Goal: Information Seeking & Learning: Learn about a topic

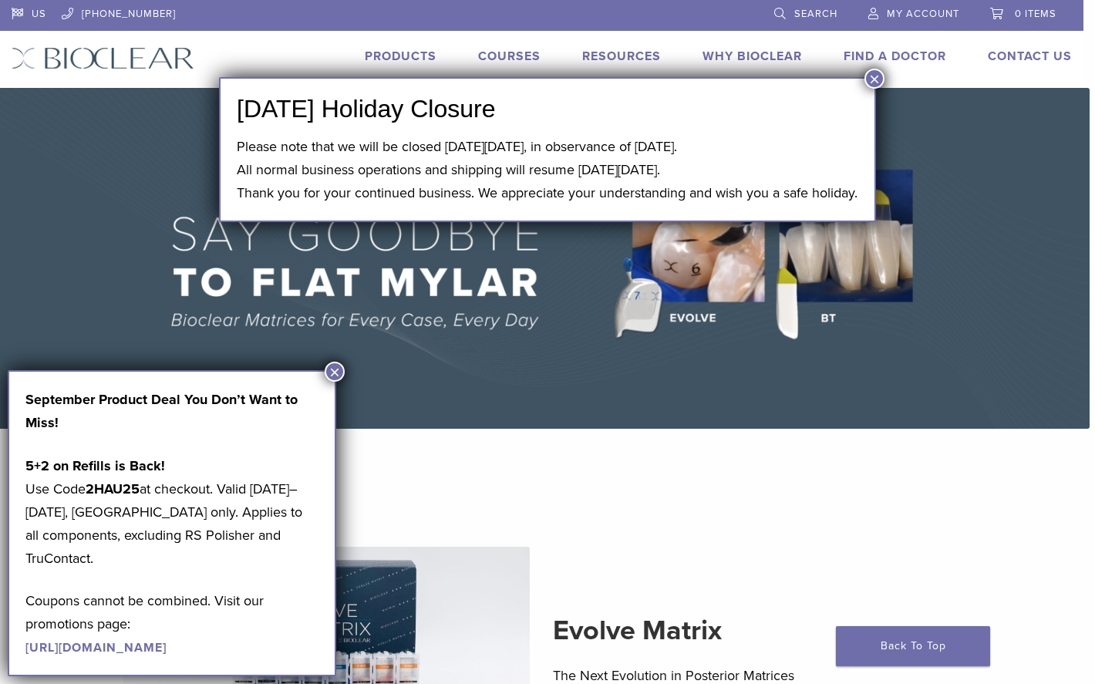
click at [885, 82] on div "US 1.855.712.5327 Search My Account 0 items Cart No products in the cart. Back …" at bounding box center [541, 44] width 1083 height 88
click at [876, 69] on button "×" at bounding box center [874, 79] width 20 height 20
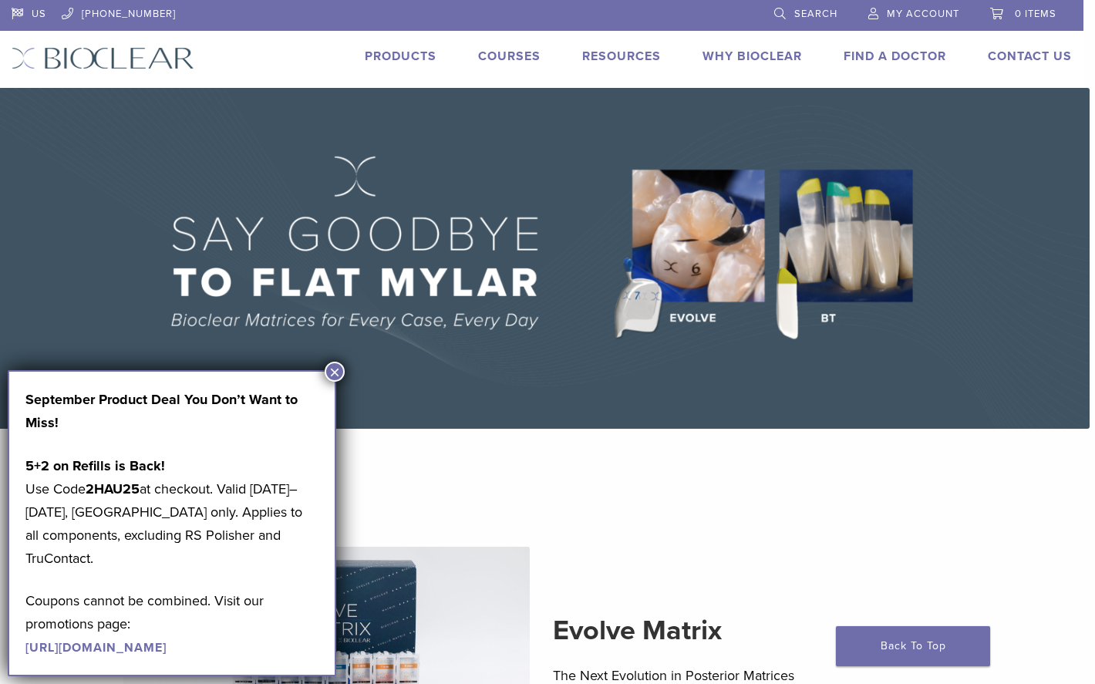
click at [401, 51] on link "Products" at bounding box center [401, 56] width 72 height 15
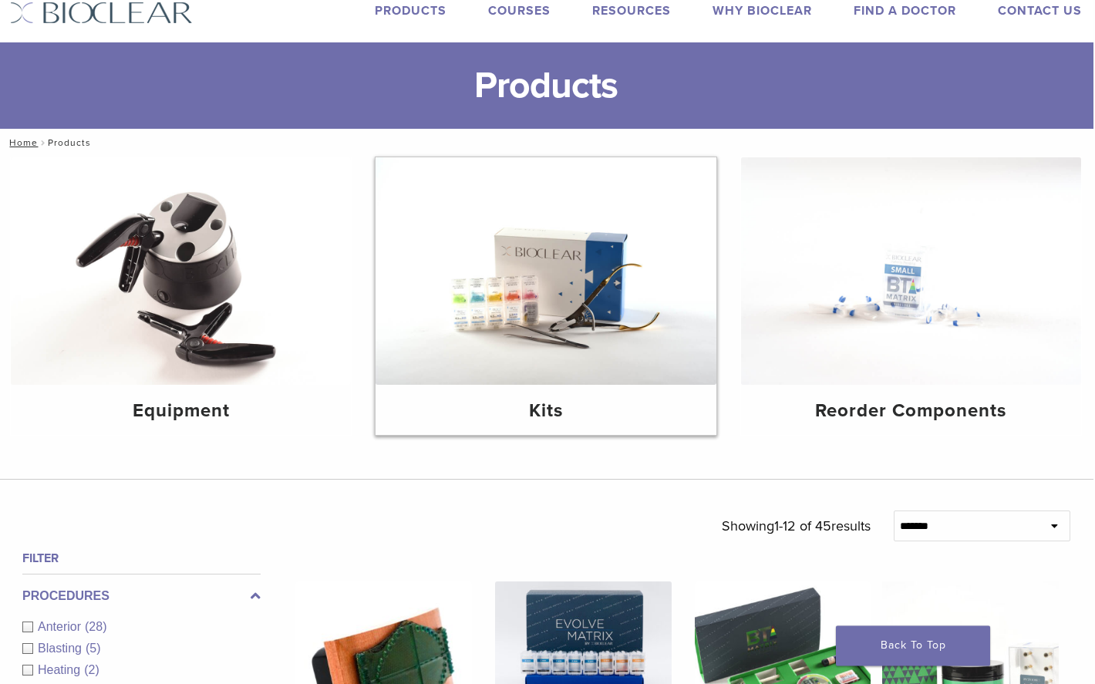
scroll to position [48, 4]
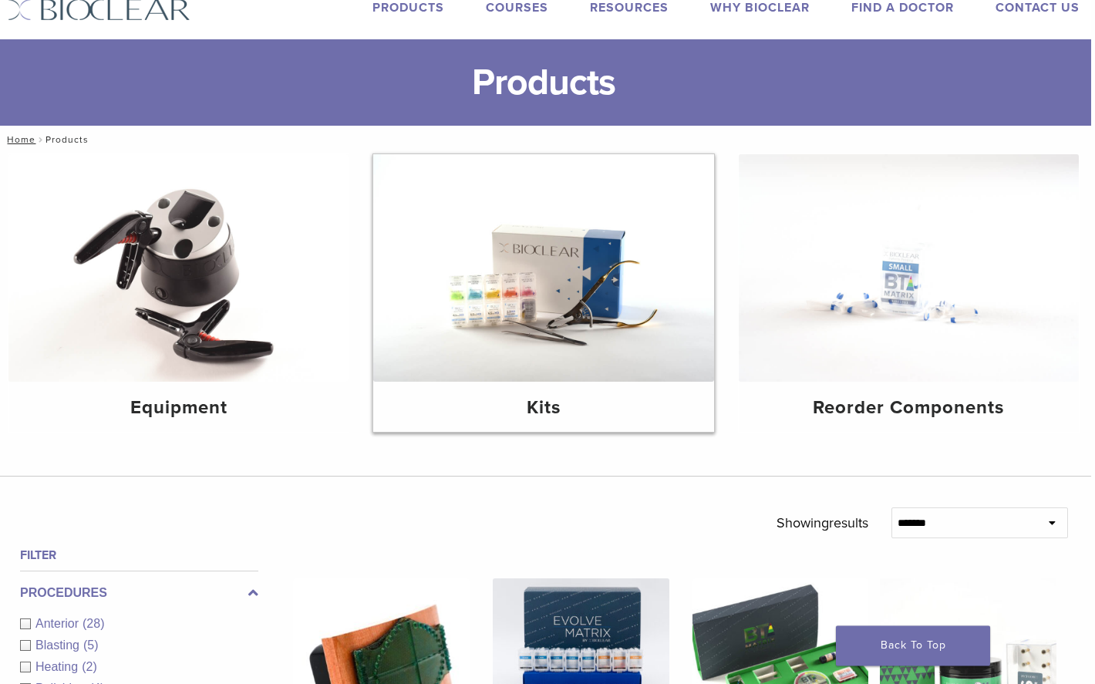
click at [519, 313] on img at bounding box center [543, 268] width 340 height 227
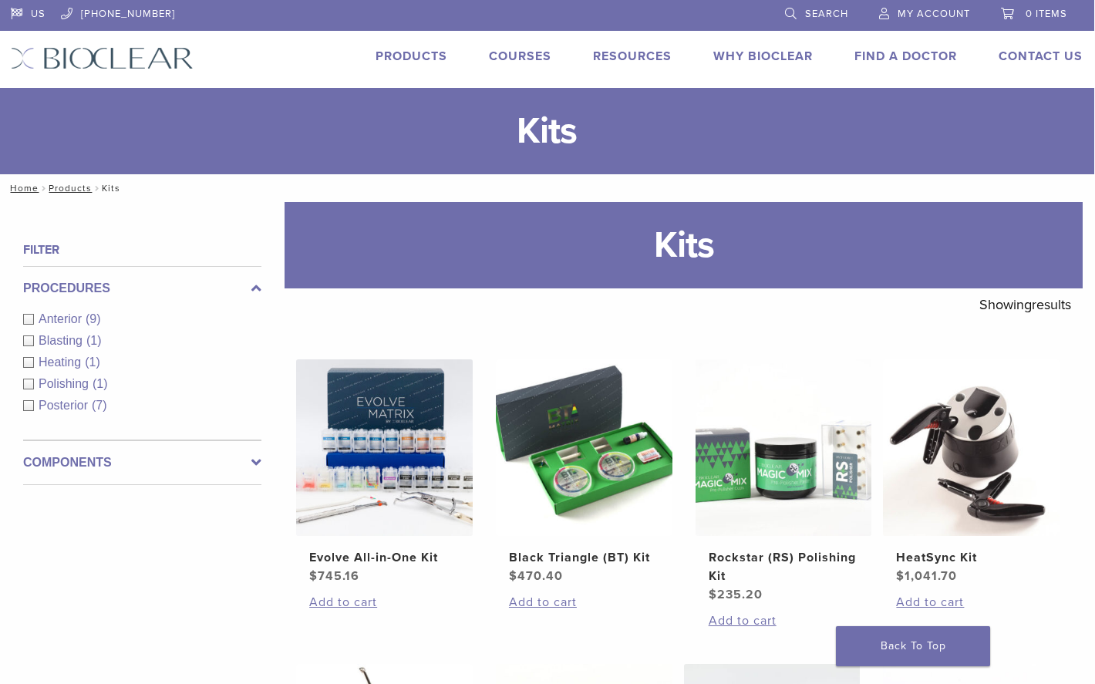
scroll to position [0, 1]
click at [425, 56] on link "Products" at bounding box center [411, 56] width 72 height 15
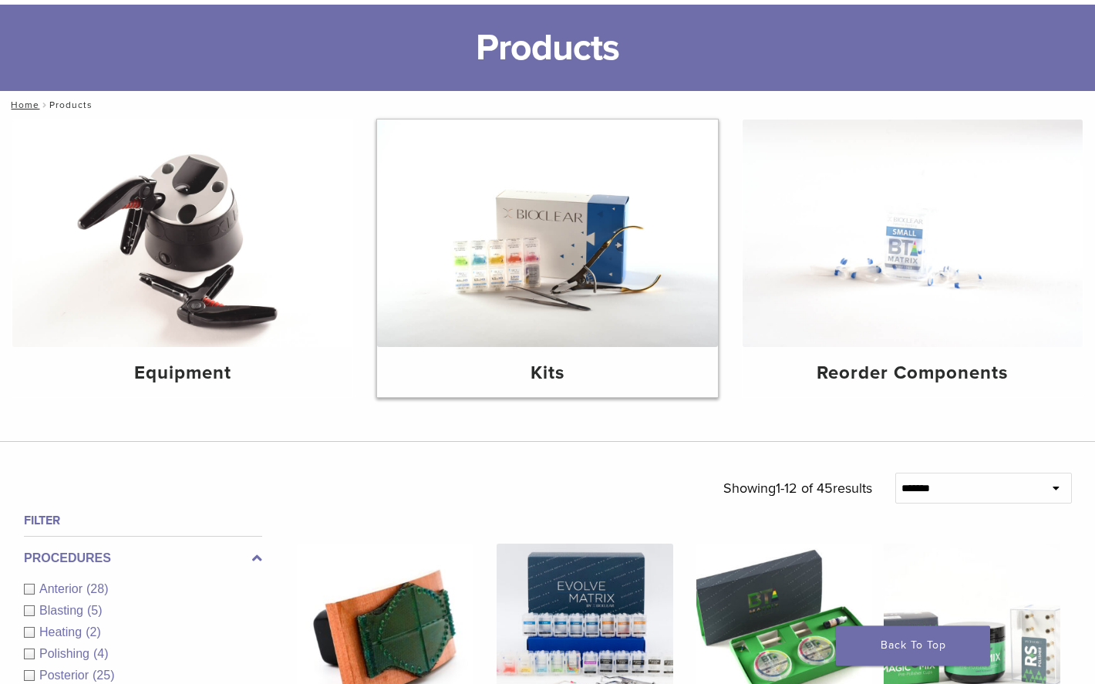
scroll to position [87, 1]
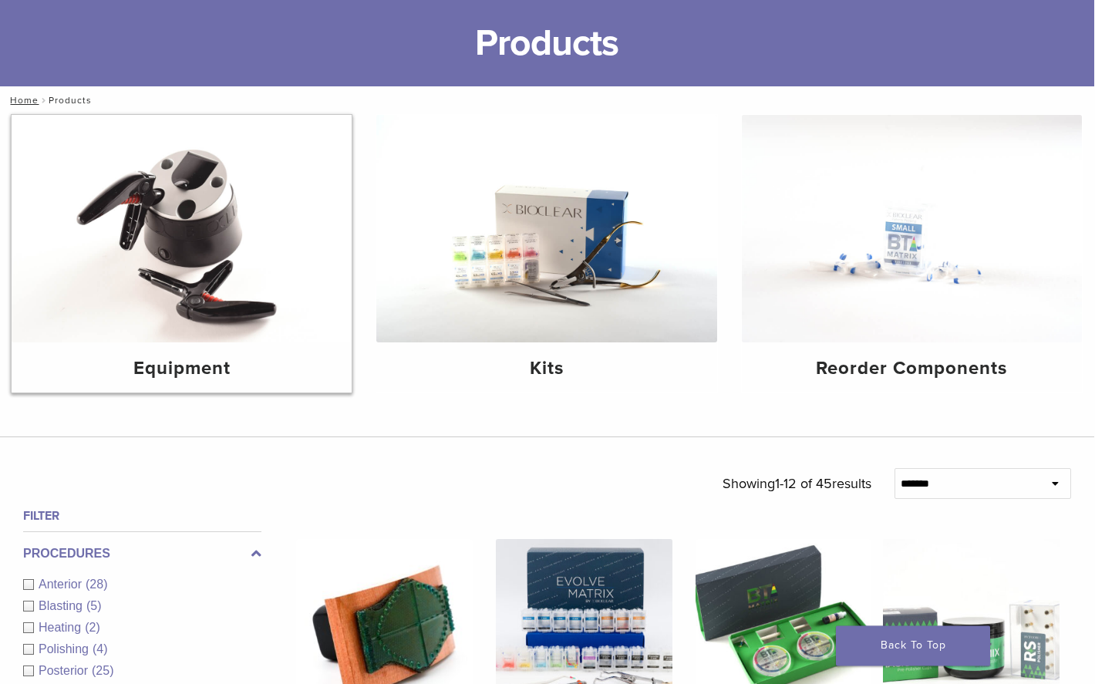
click at [147, 196] on img at bounding box center [182, 229] width 340 height 227
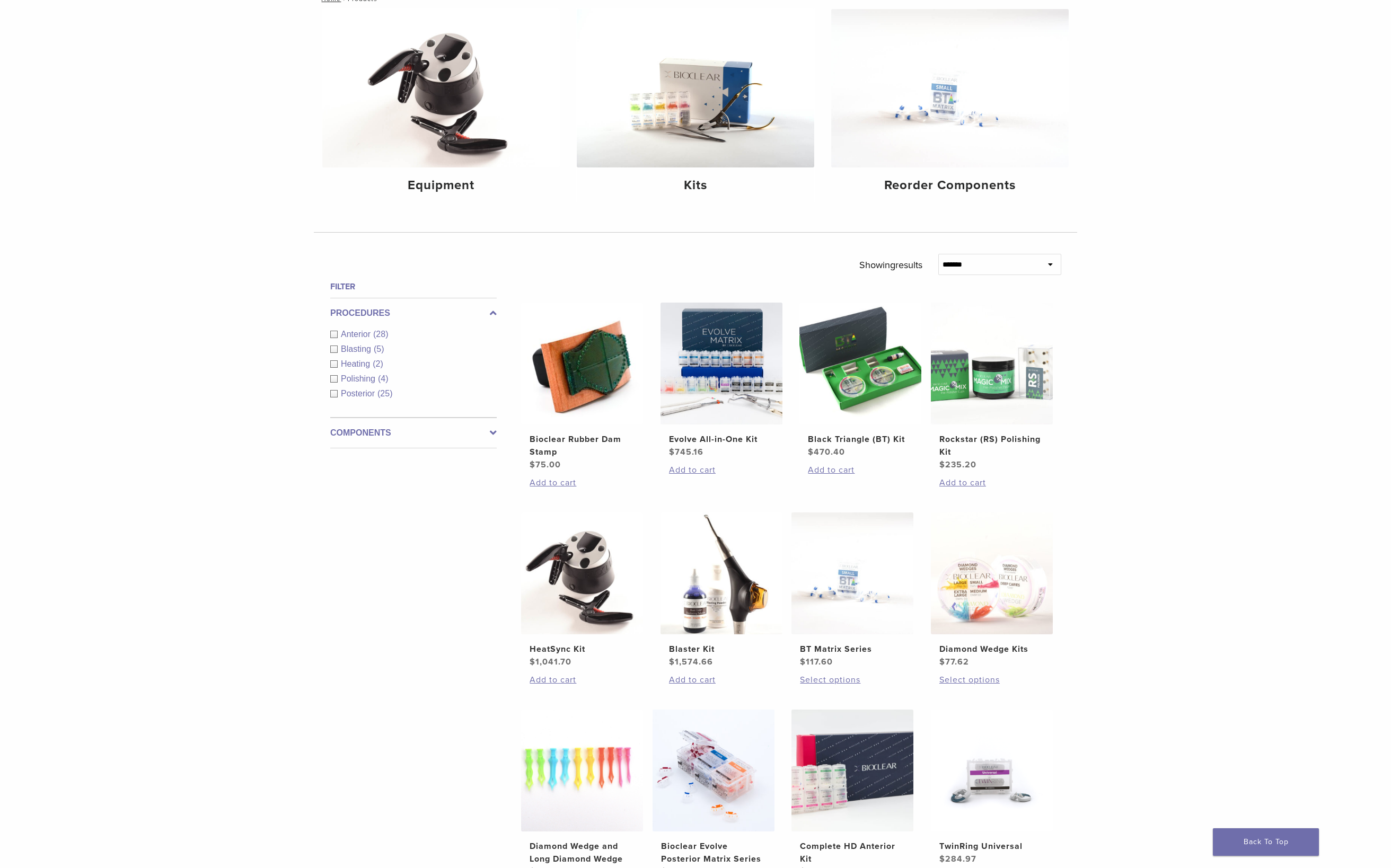
scroll to position [91, 0]
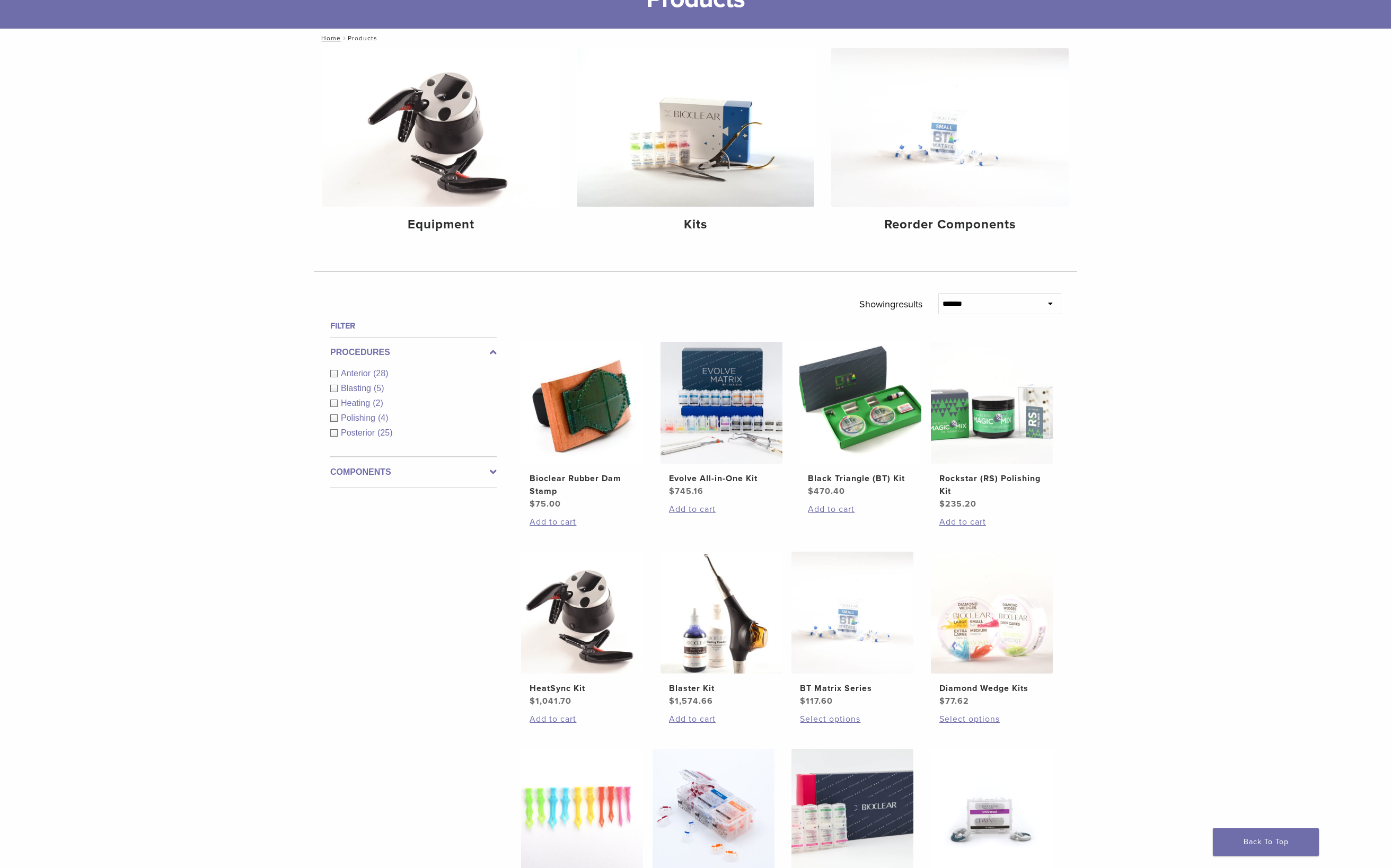
click at [348, 469] on label "Components" at bounding box center [413, 472] width 166 height 13
click at [330, 425] on div "Instruments (13)" at bounding box center [413, 419] width 166 height 13
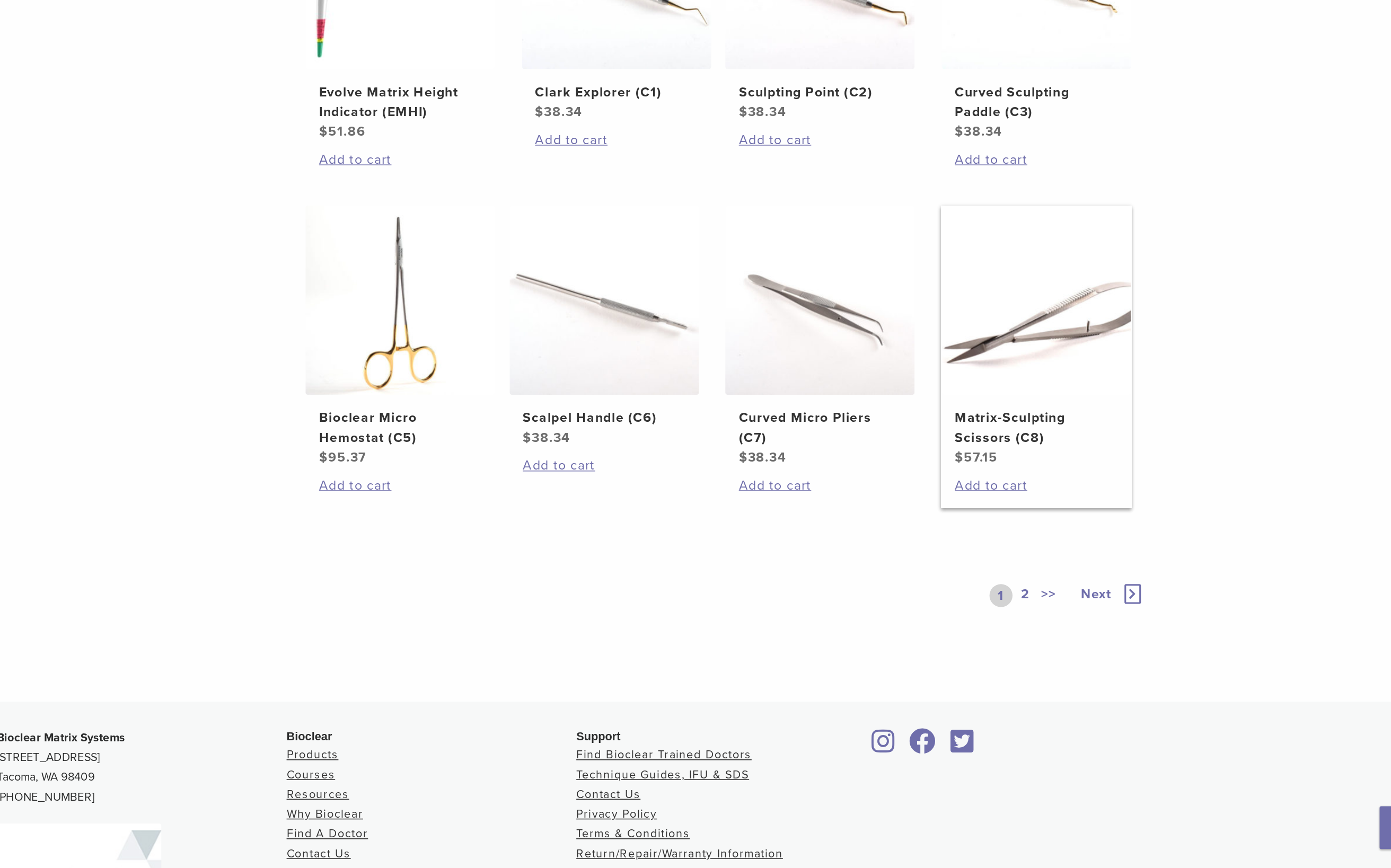
scroll to position [414, 0]
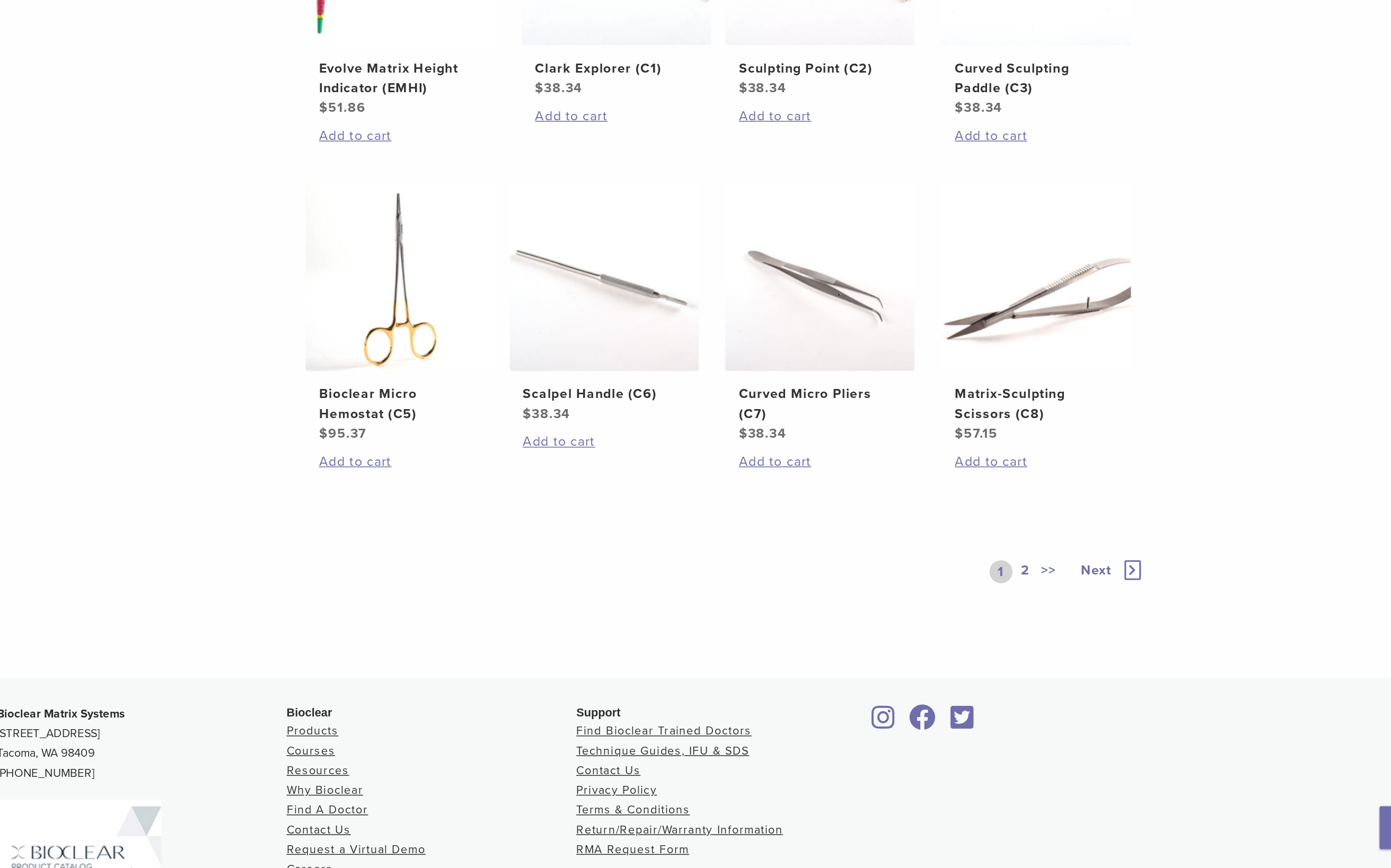
click at [752, 469] on link "2" at bounding box center [985, 677] width 10 height 15
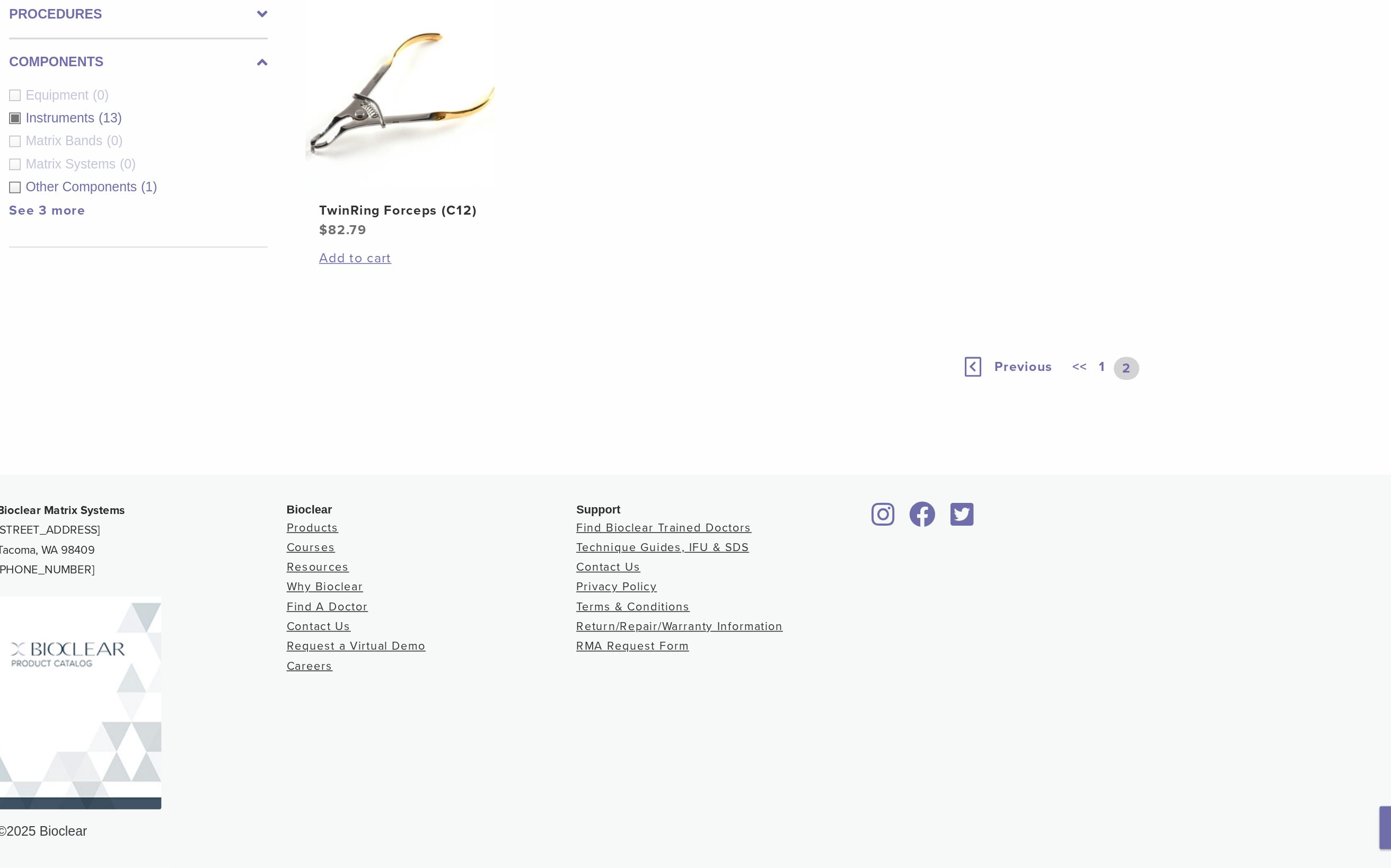
scroll to position [170, 0]
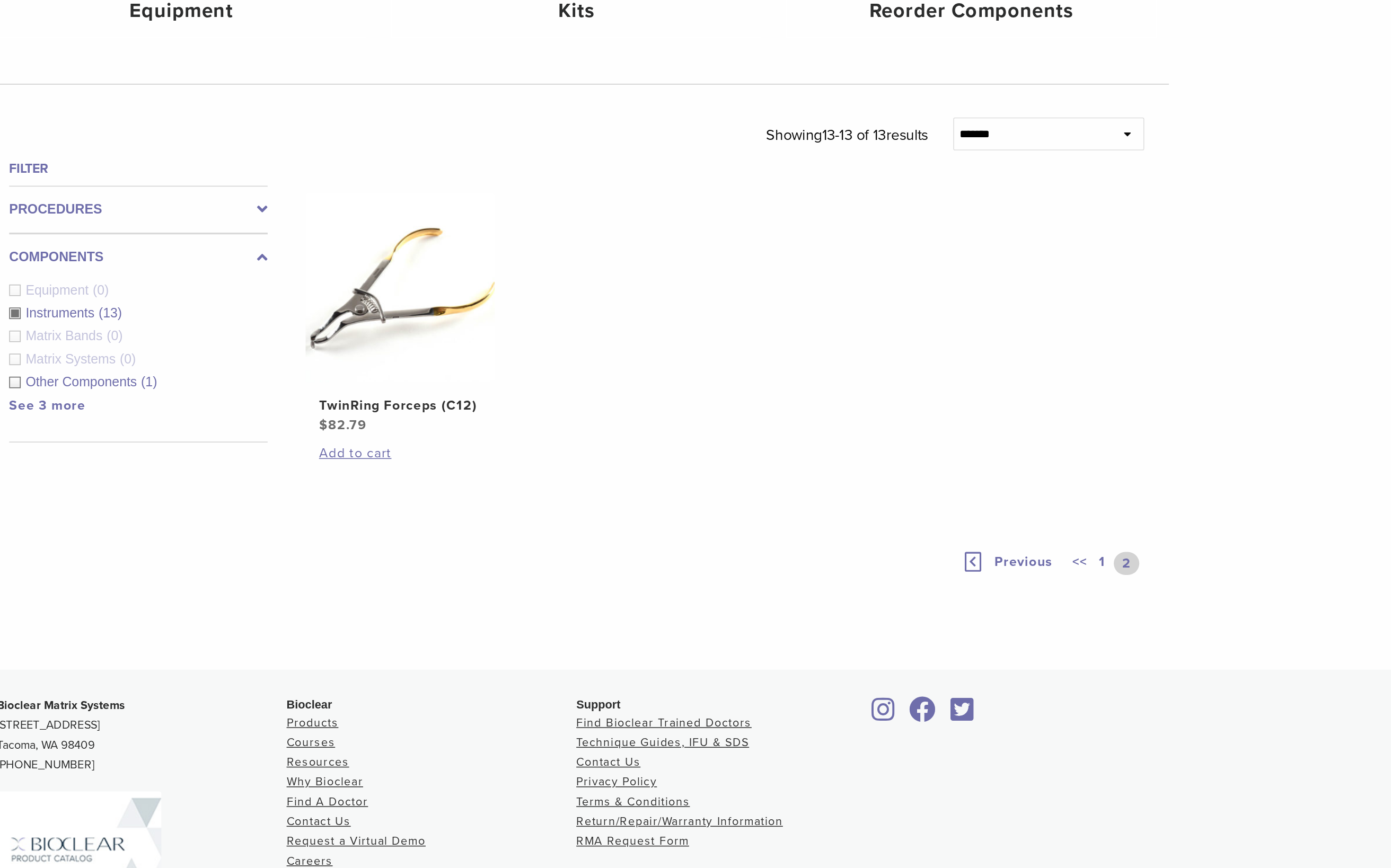
click at [752, 469] on link "1" at bounding box center [1034, 546] width 8 height 15
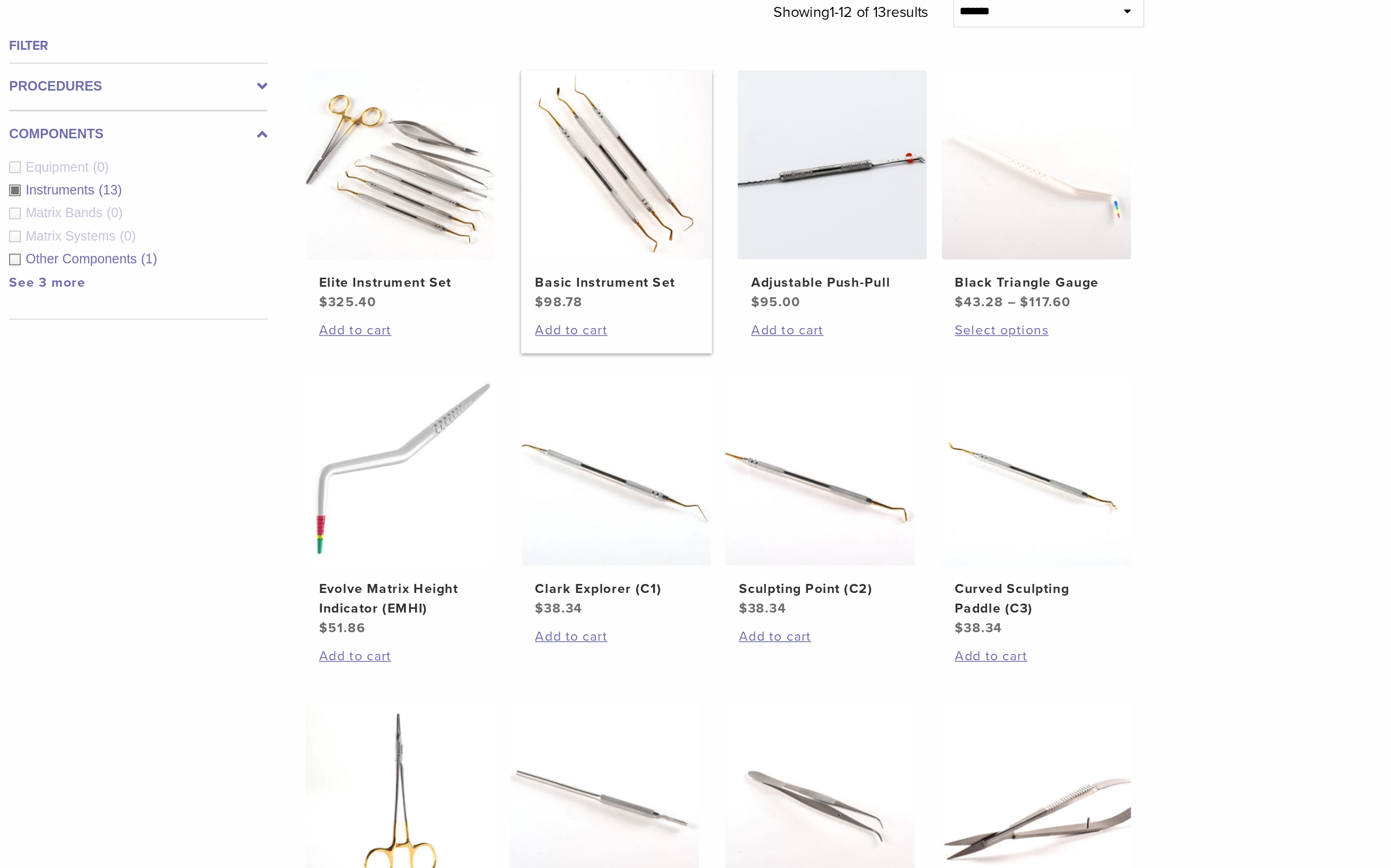
click at [661, 263] on img at bounding box center [721, 323] width 122 height 122
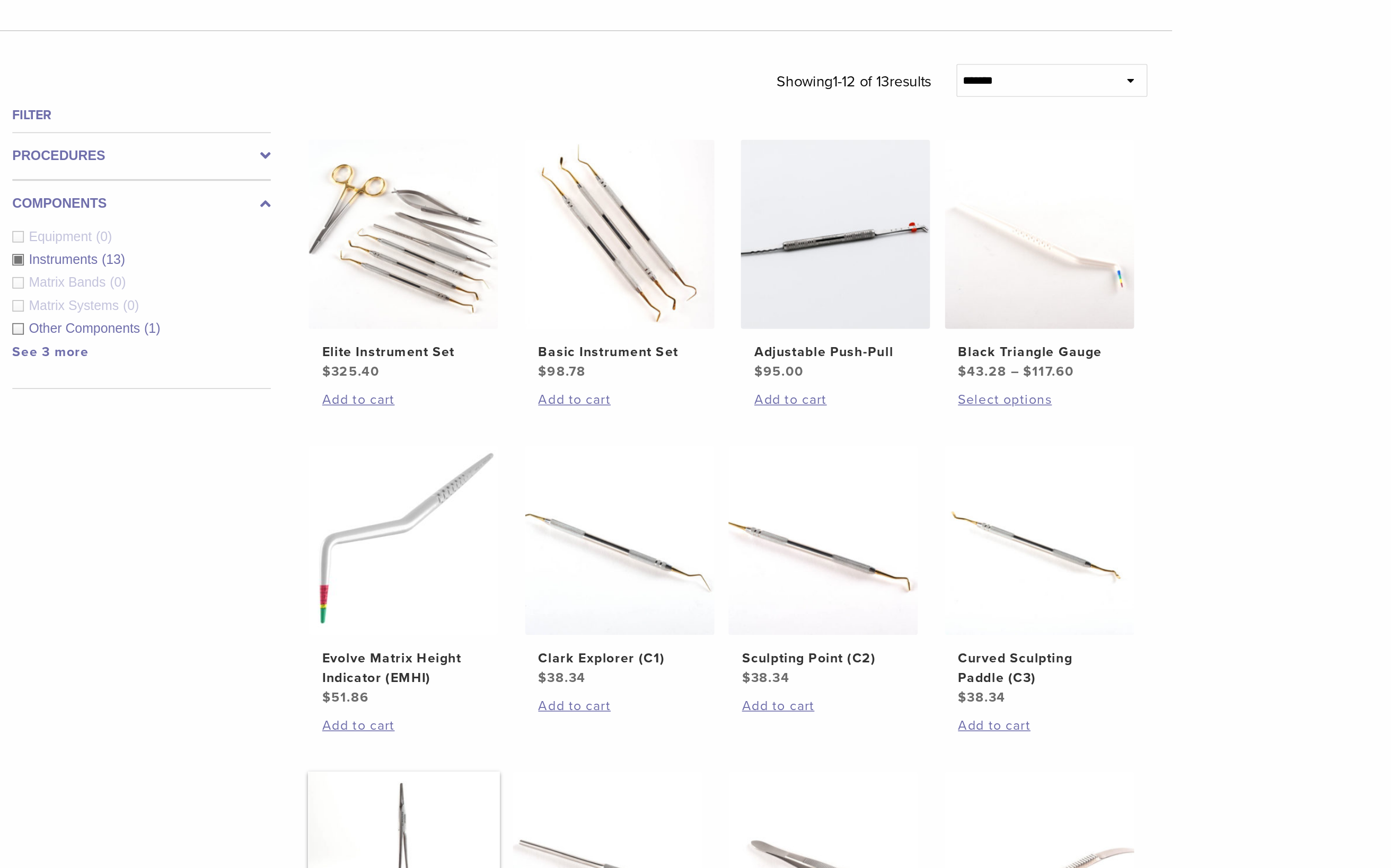
scroll to position [342, 0]
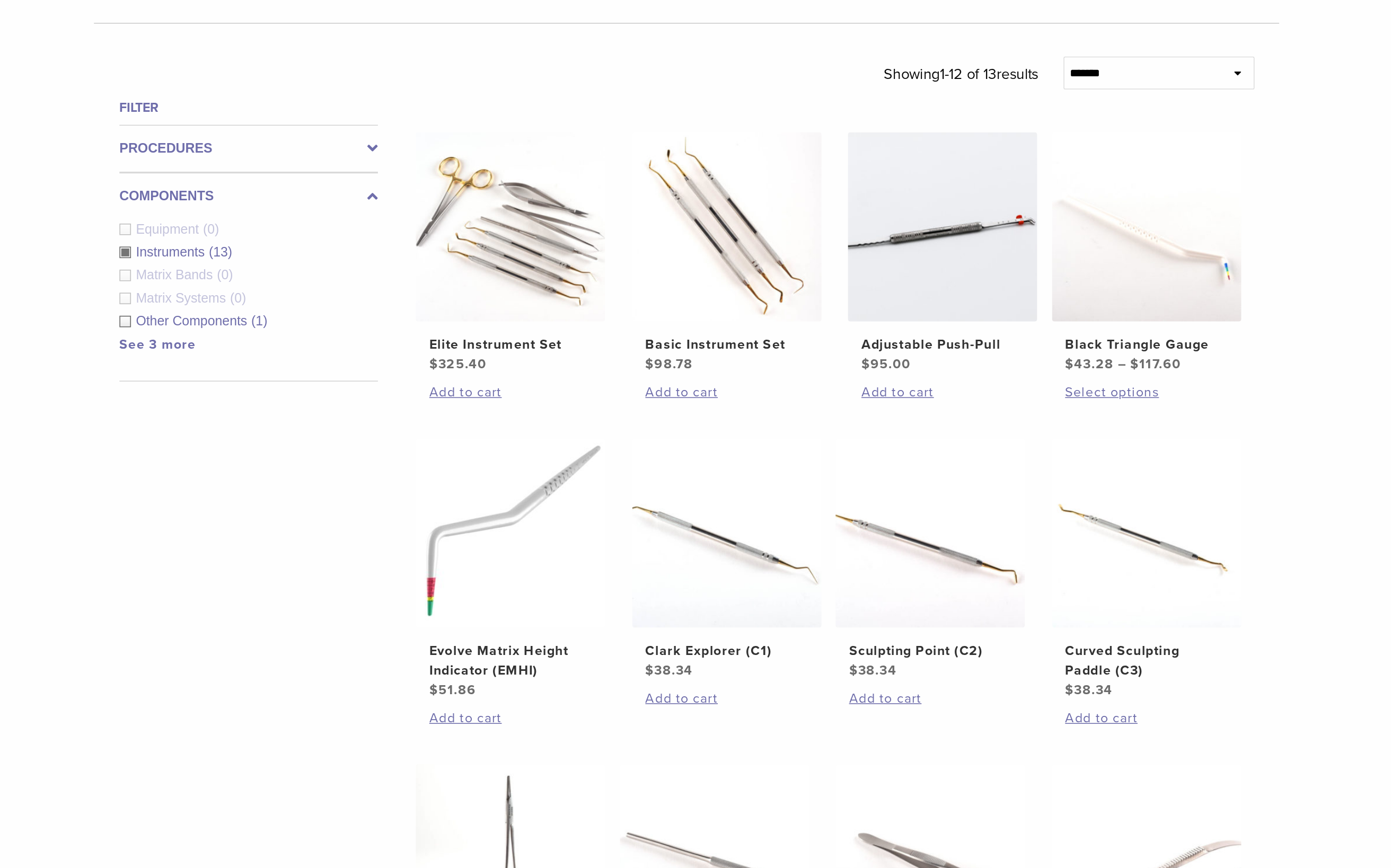
click at [330, 175] on div "Instruments (13)" at bounding box center [413, 168] width 166 height 13
click at [330, 225] on div "Components Equipment (0) Instruments (13) Matrix Bands (0) Matrix Systems (0) O…" at bounding box center [413, 184] width 166 height 135
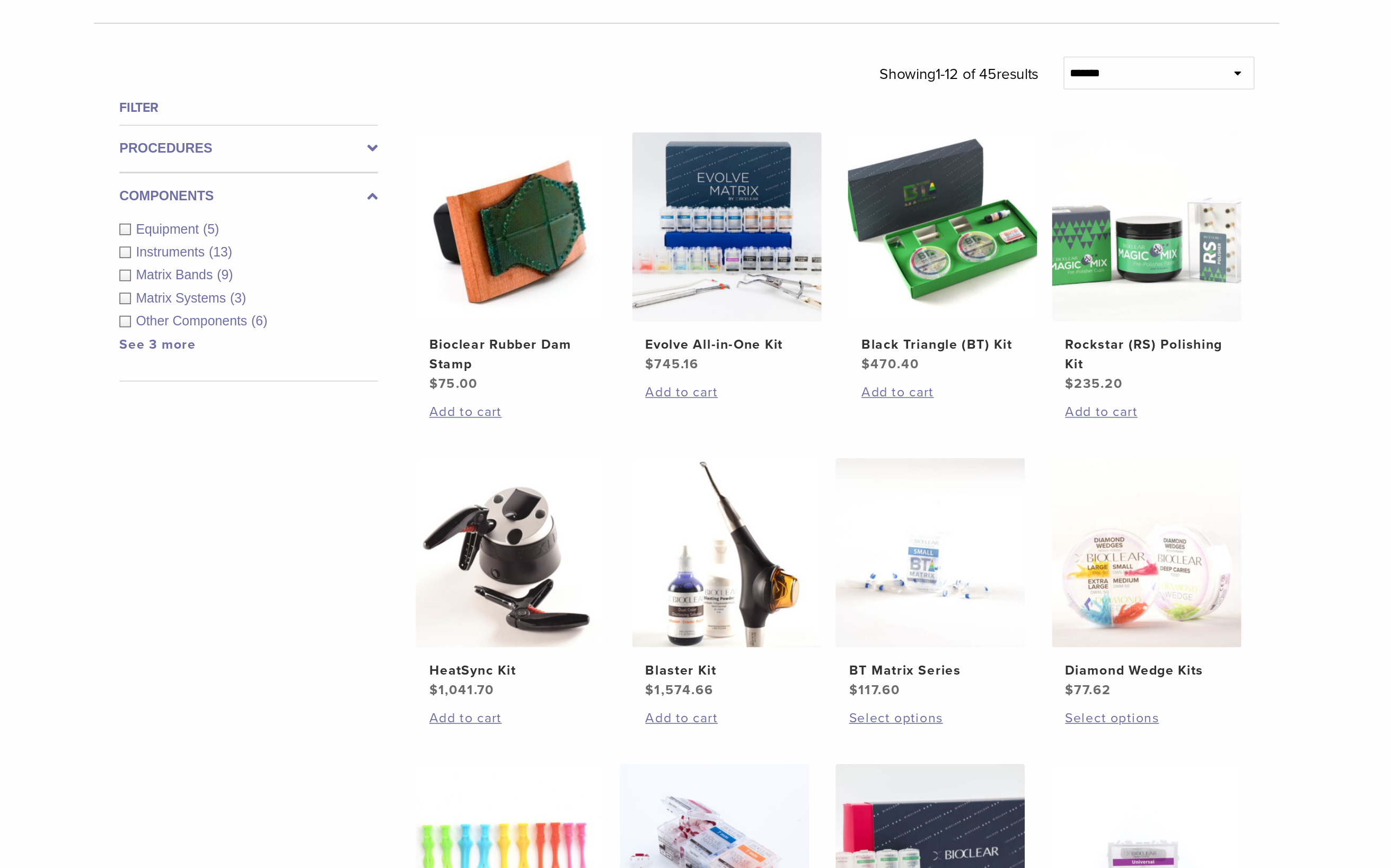
click at [330, 232] on link "See 3 more" at bounding box center [355, 227] width 50 height 10
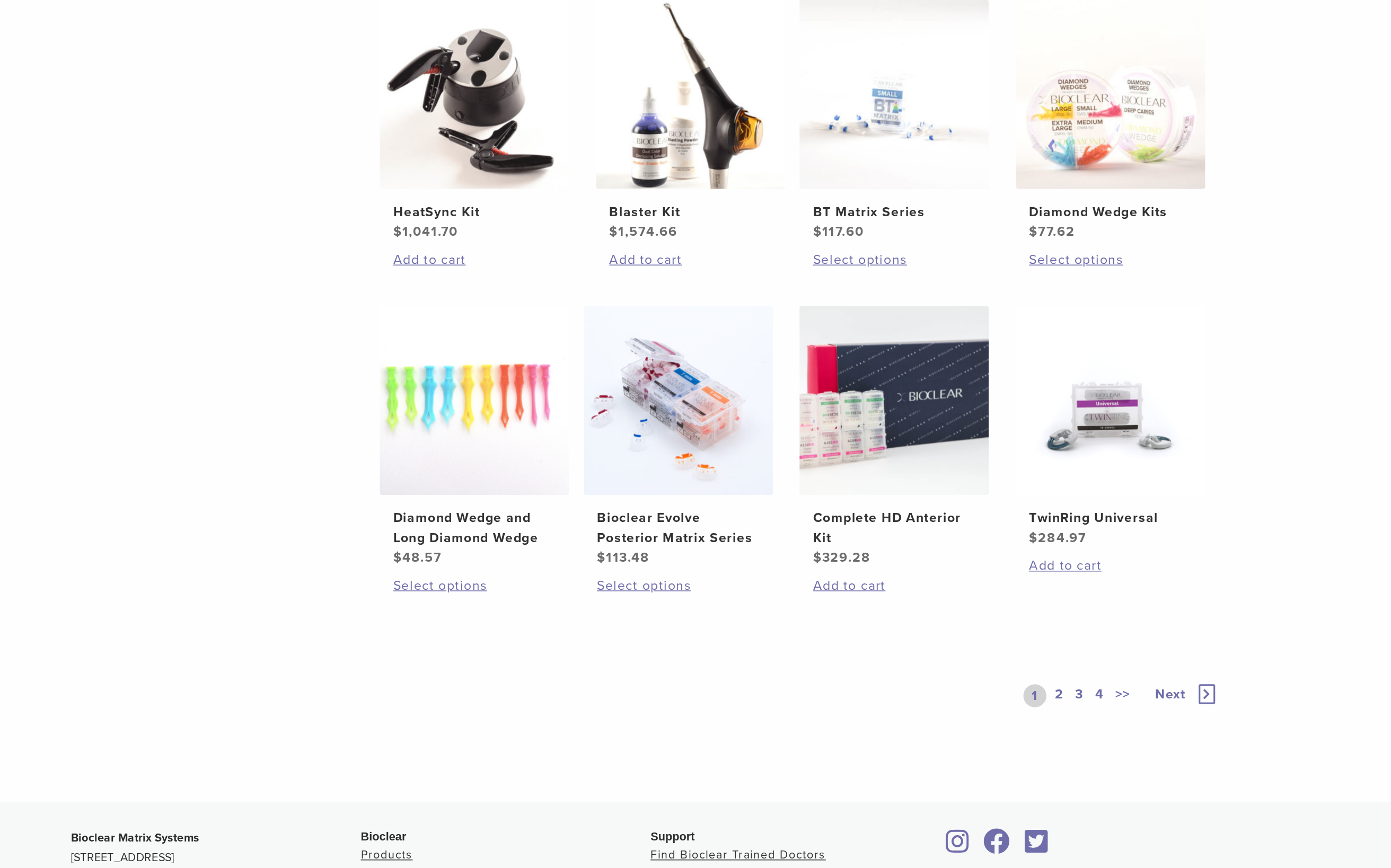
scroll to position [348, 0]
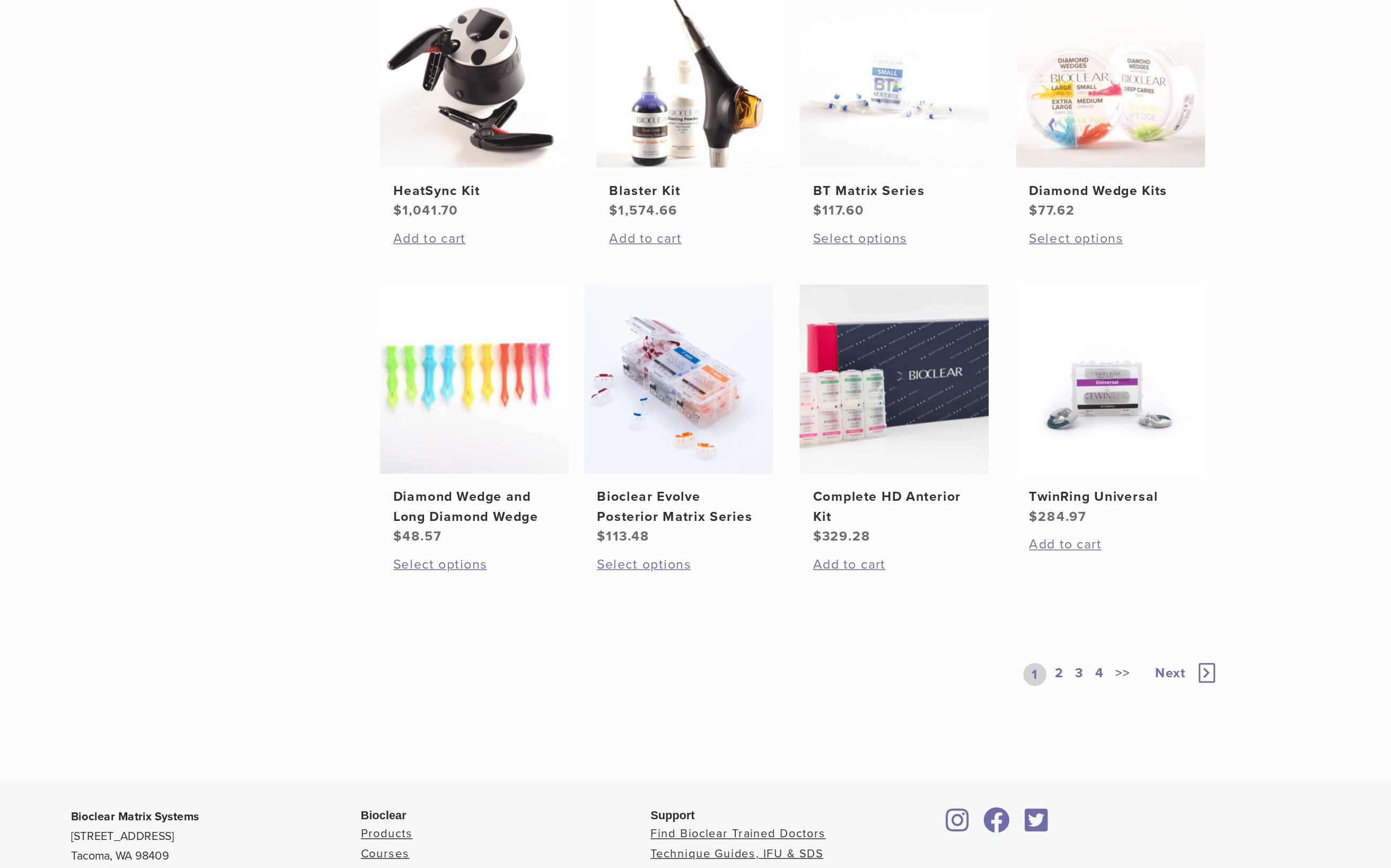
click at [752, 469] on span "Next" at bounding box center [1030, 742] width 20 height 10
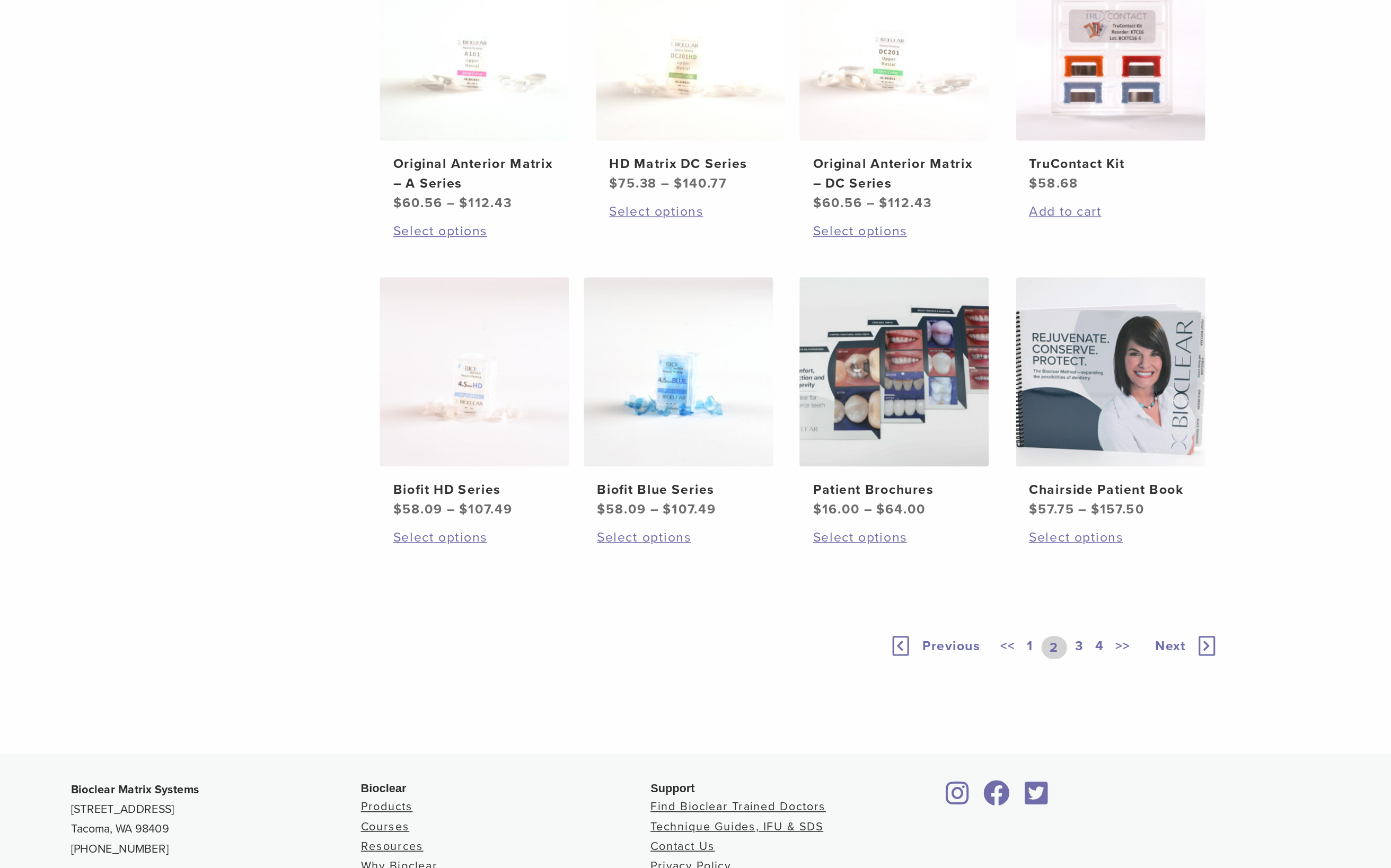
scroll to position [372, 0]
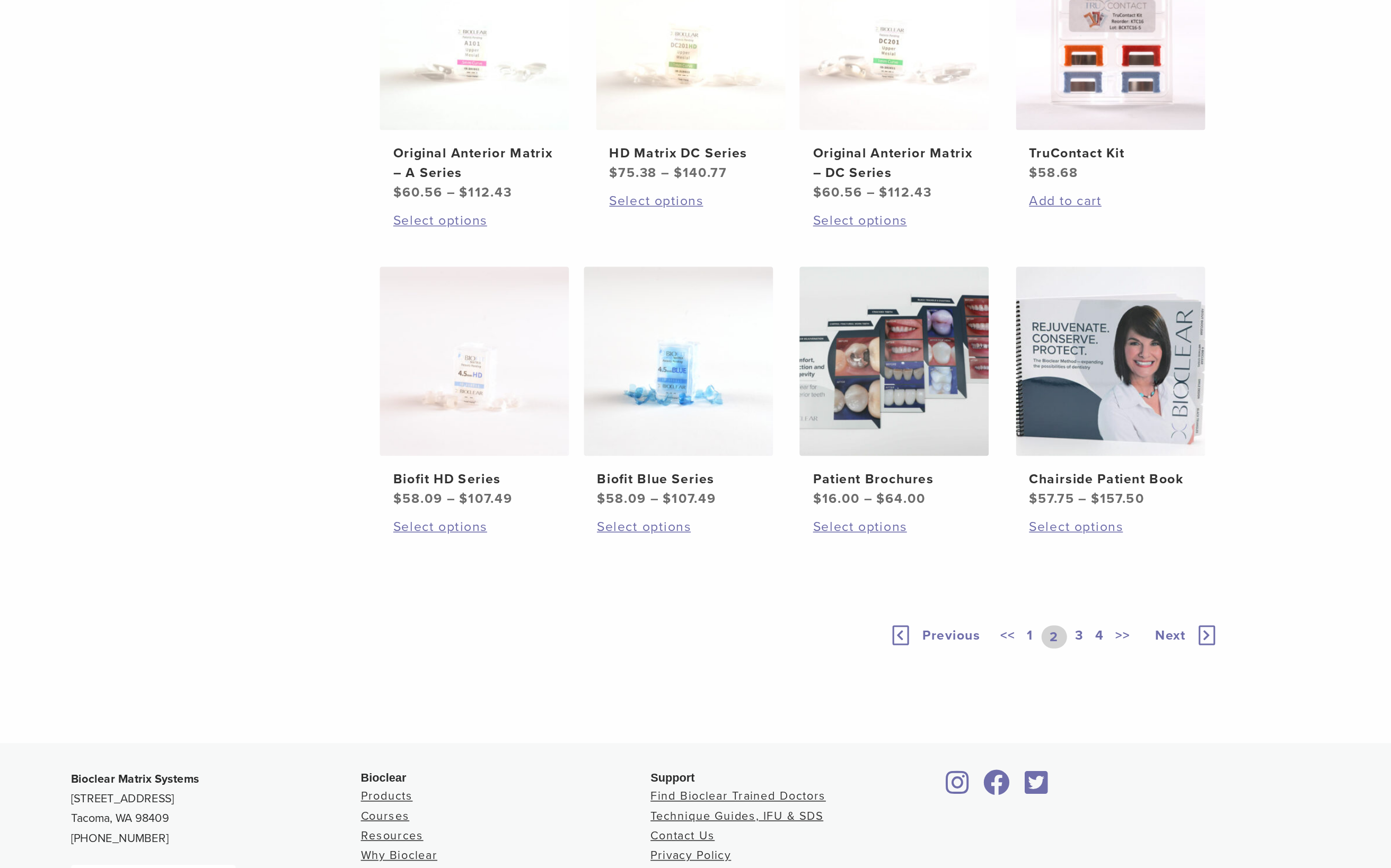
click at [752, 469] on link "3" at bounding box center [972, 719] width 10 height 15
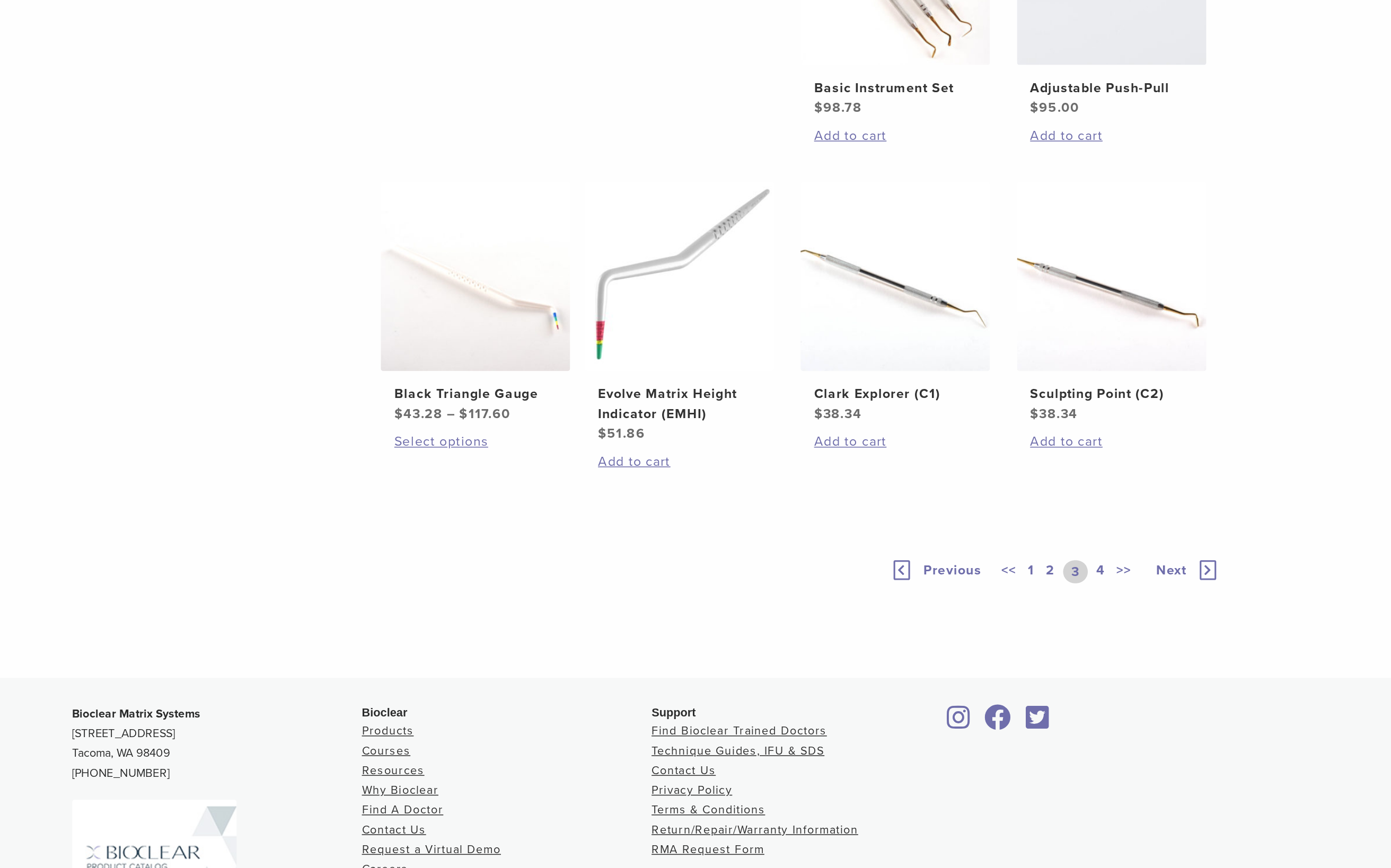
scroll to position [416, 0]
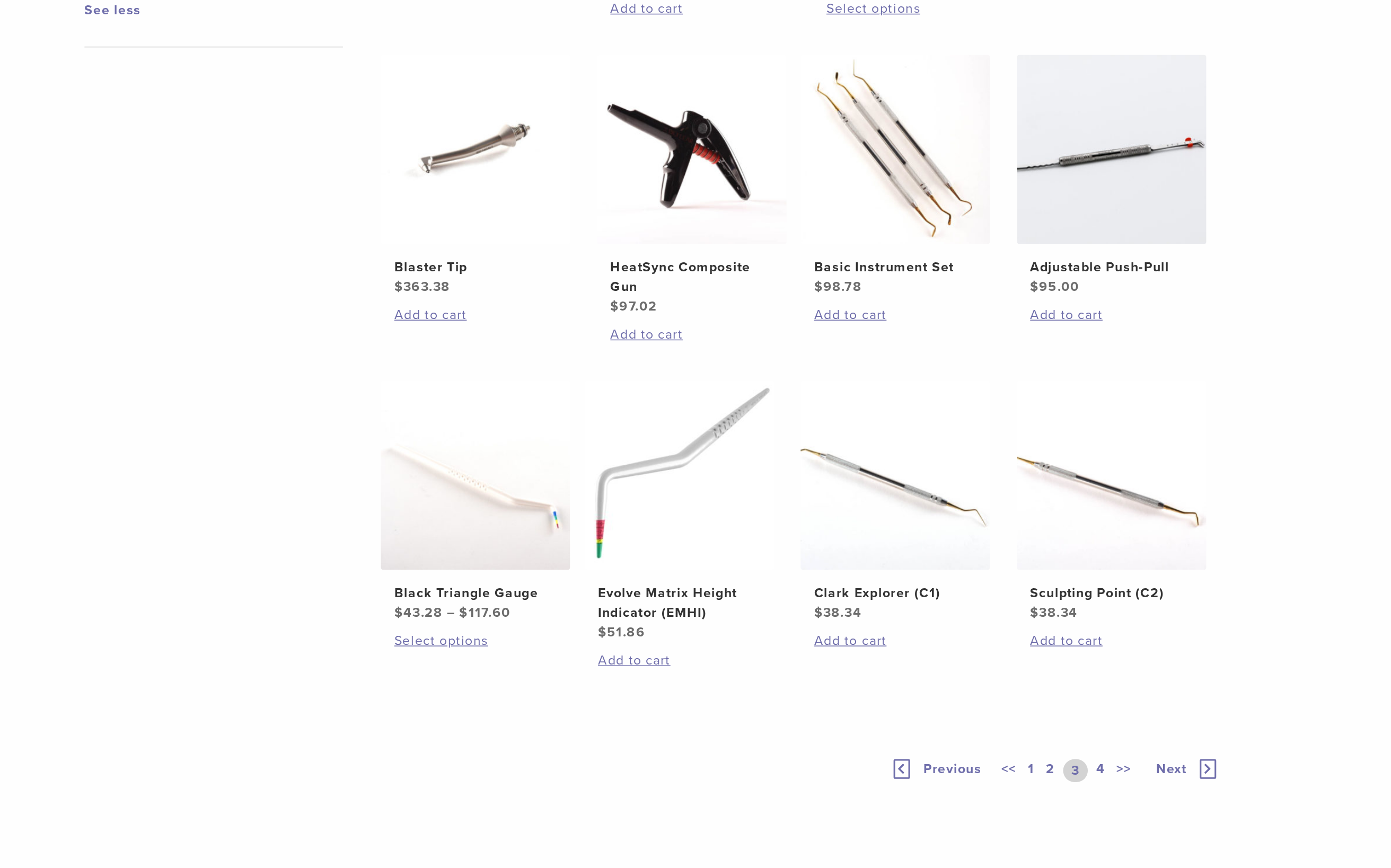
click at [752, 469] on link "4" at bounding box center [985, 687] width 10 height 15
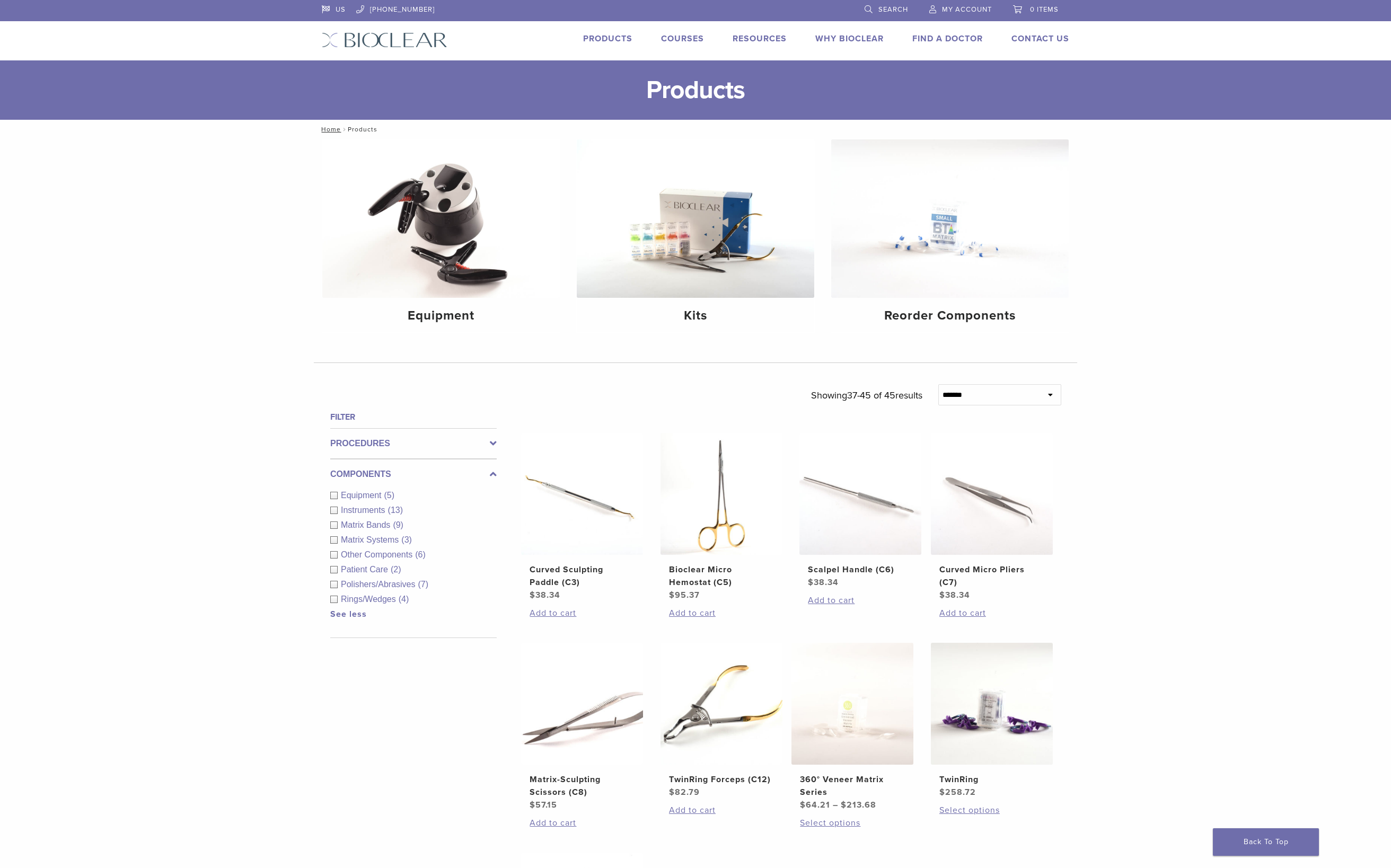
click at [382, 41] on img at bounding box center [384, 40] width 126 height 15
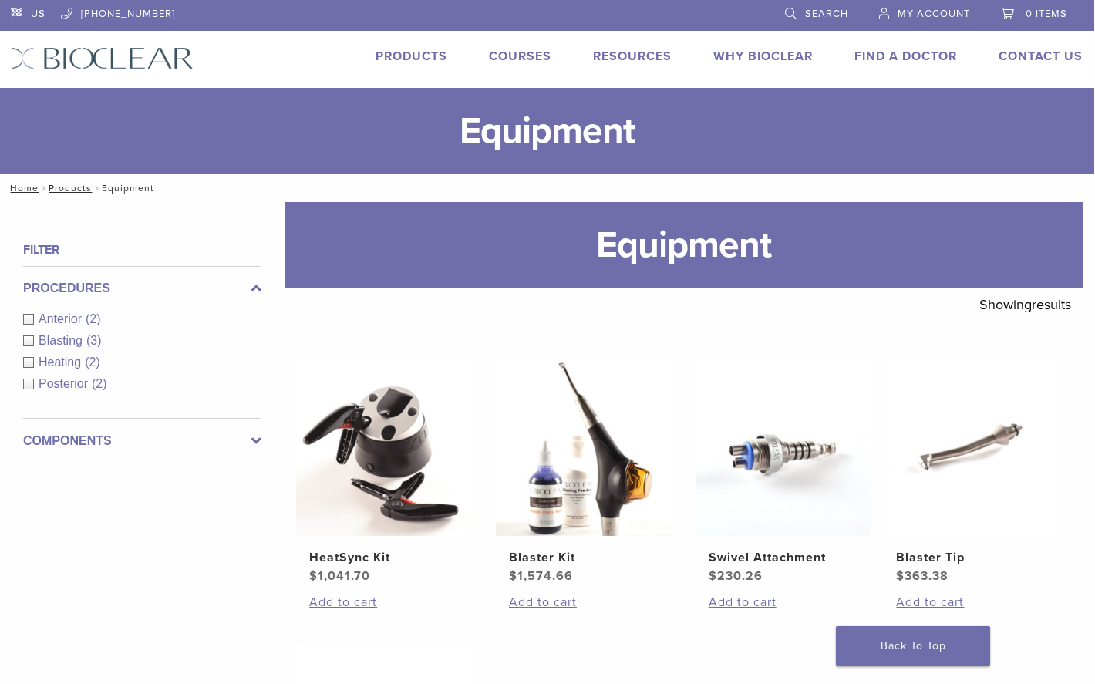
scroll to position [0, 1]
click at [256, 427] on div "Components Equipment (5)" at bounding box center [142, 441] width 238 height 45
click at [254, 443] on icon at bounding box center [256, 441] width 10 height 19
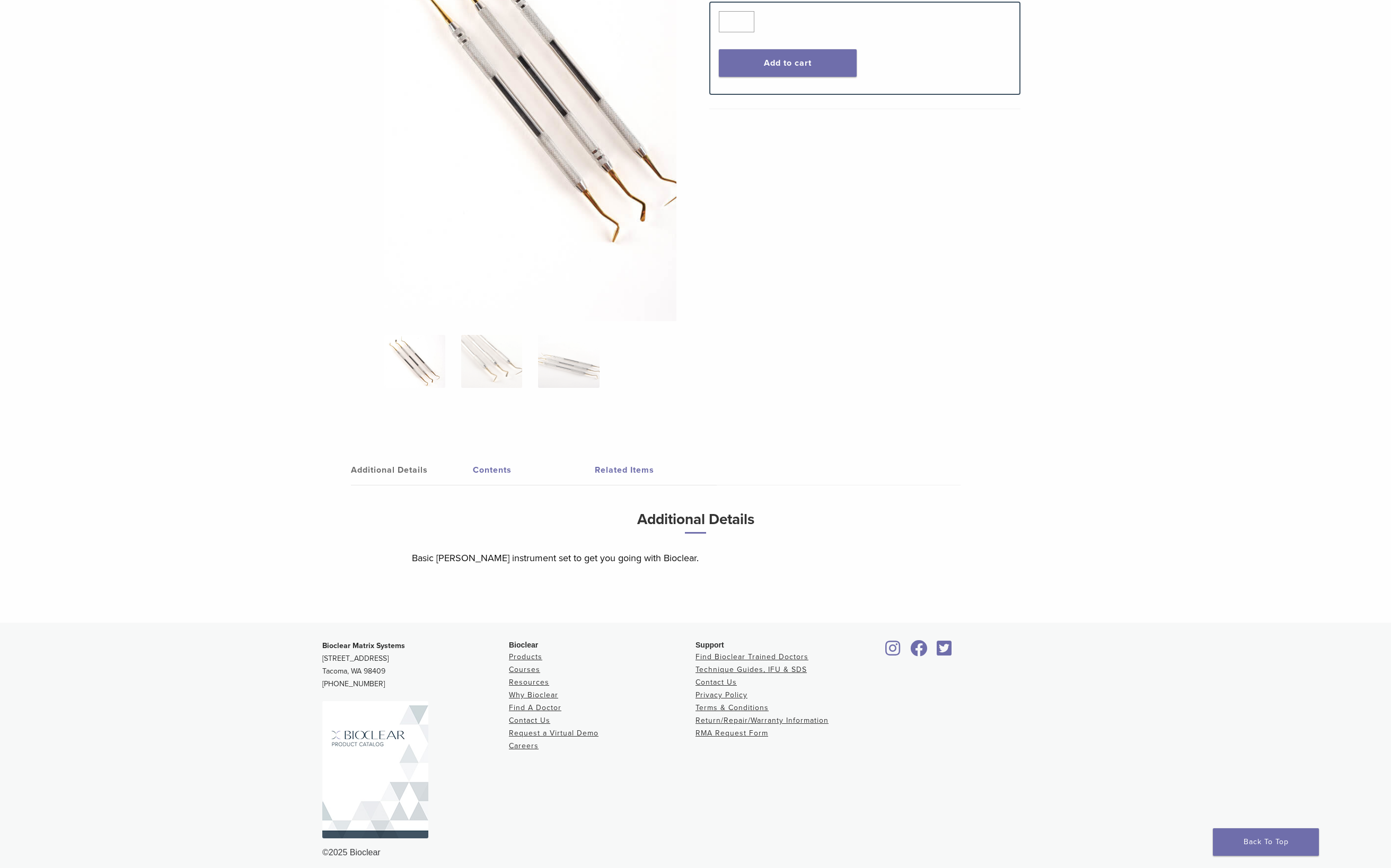
scroll to position [256, 0]
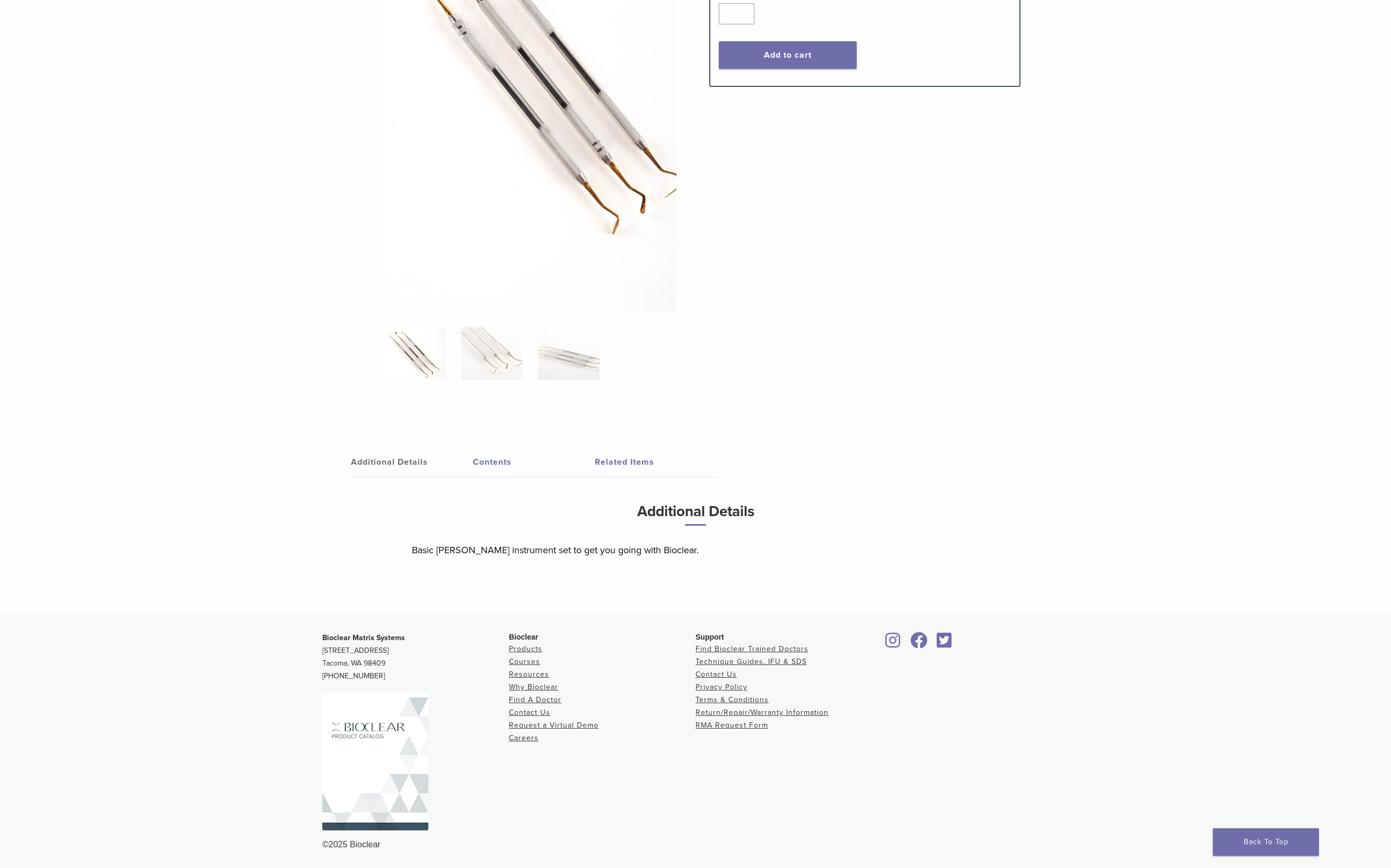
click at [473, 465] on link "Contents" at bounding box center [534, 462] width 122 height 30
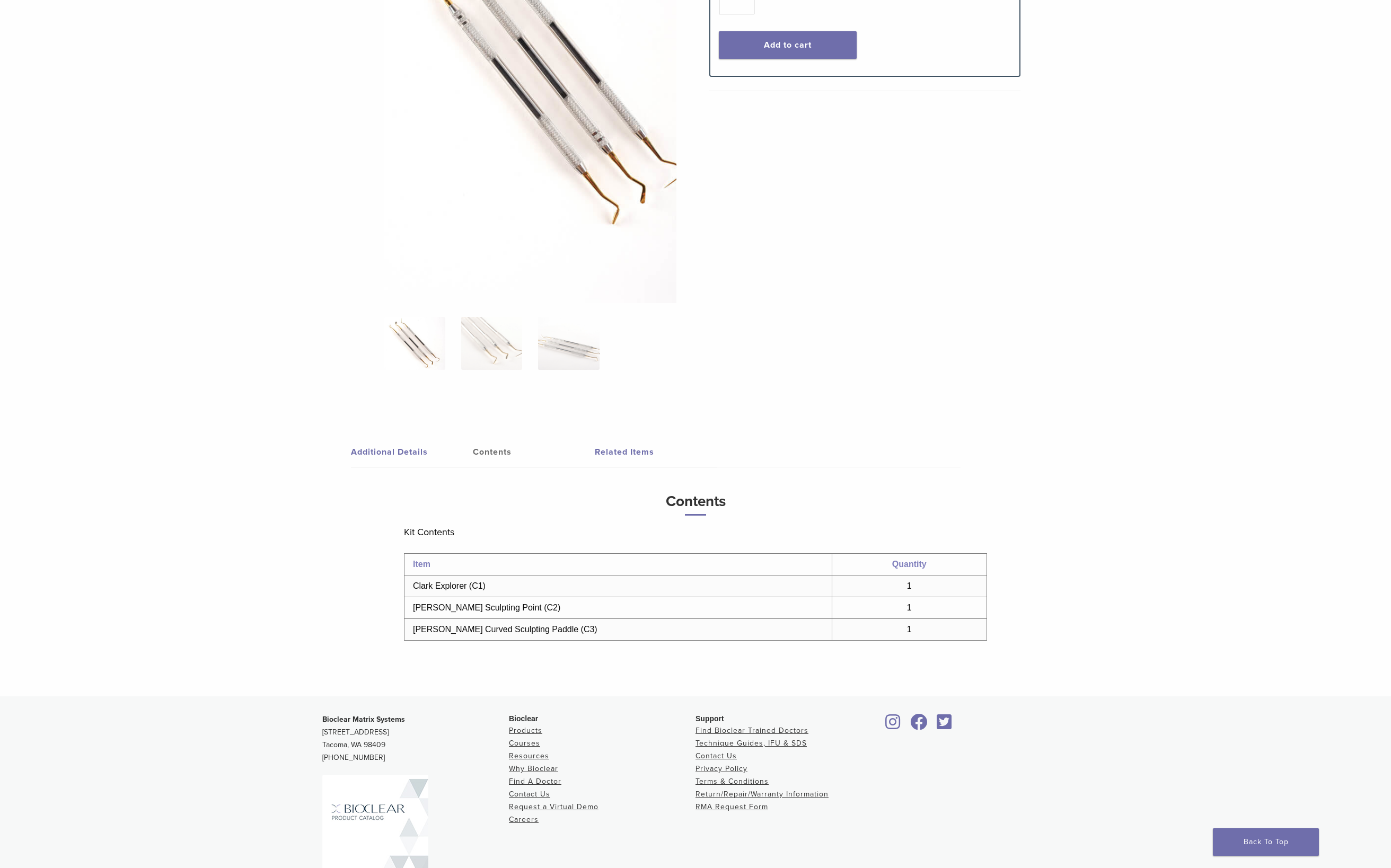
click at [374, 459] on link "Additional Details" at bounding box center [411, 452] width 122 height 30
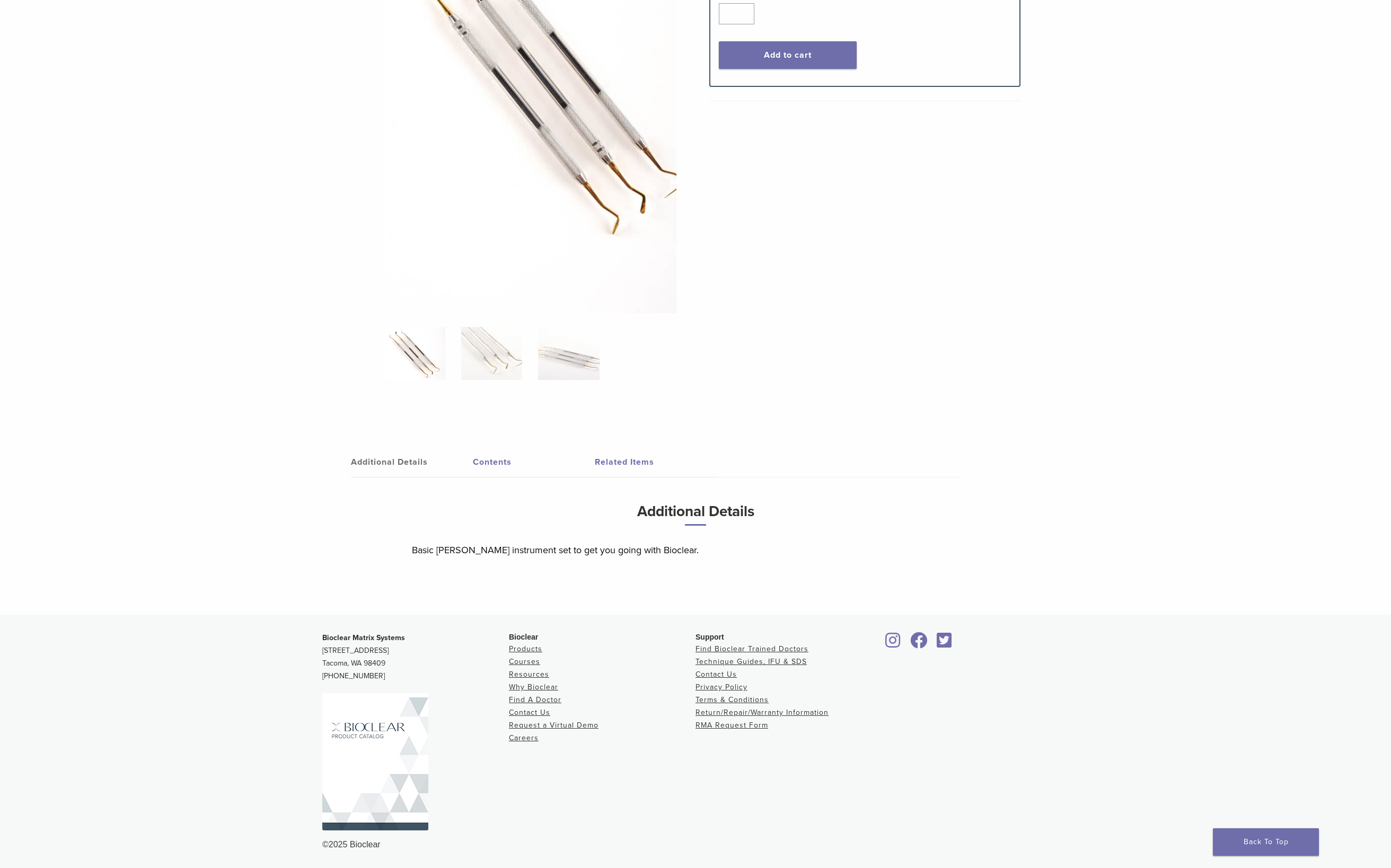
click at [473, 471] on link "Contents" at bounding box center [534, 462] width 122 height 30
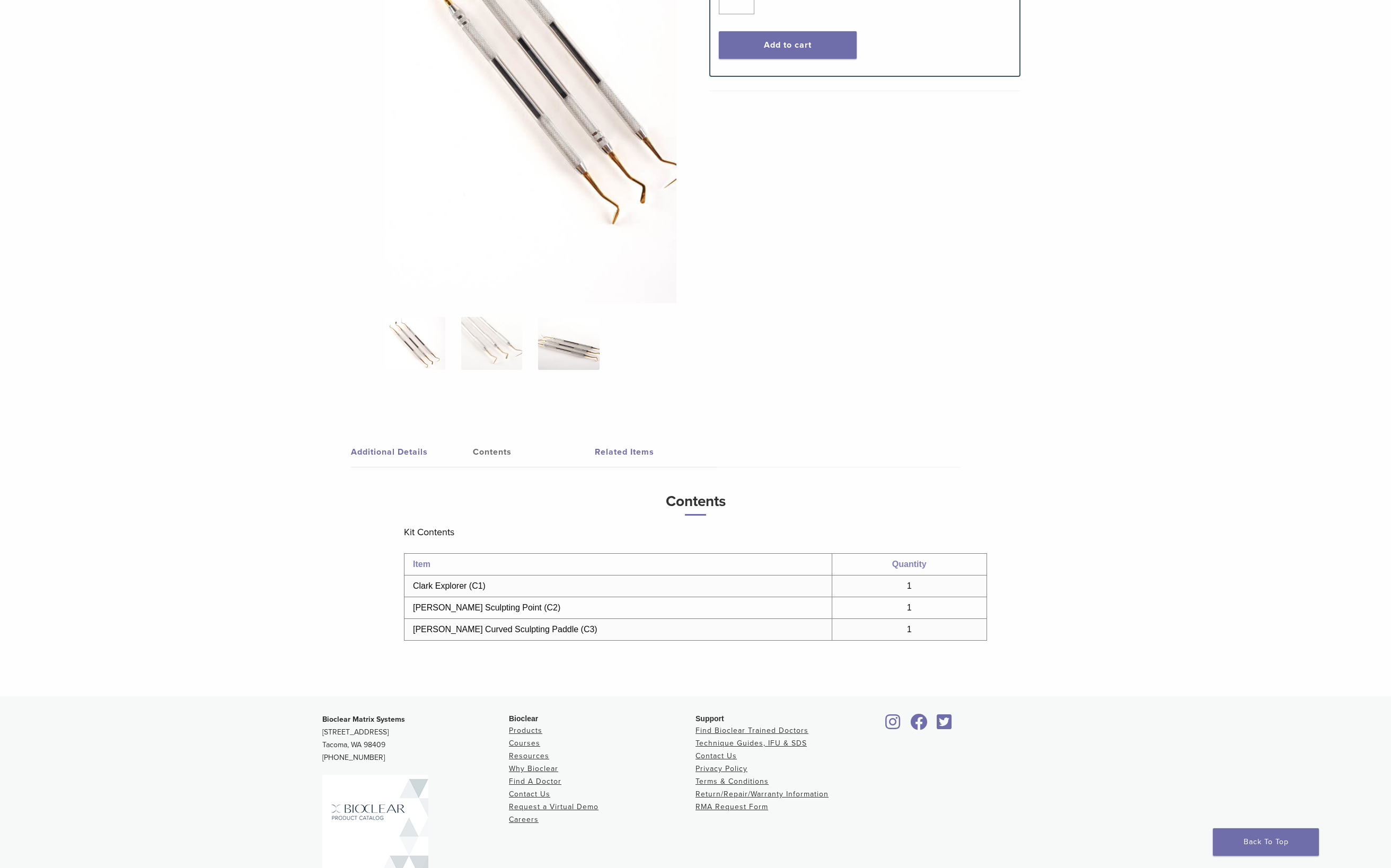
click at [556, 337] on img at bounding box center [568, 343] width 61 height 53
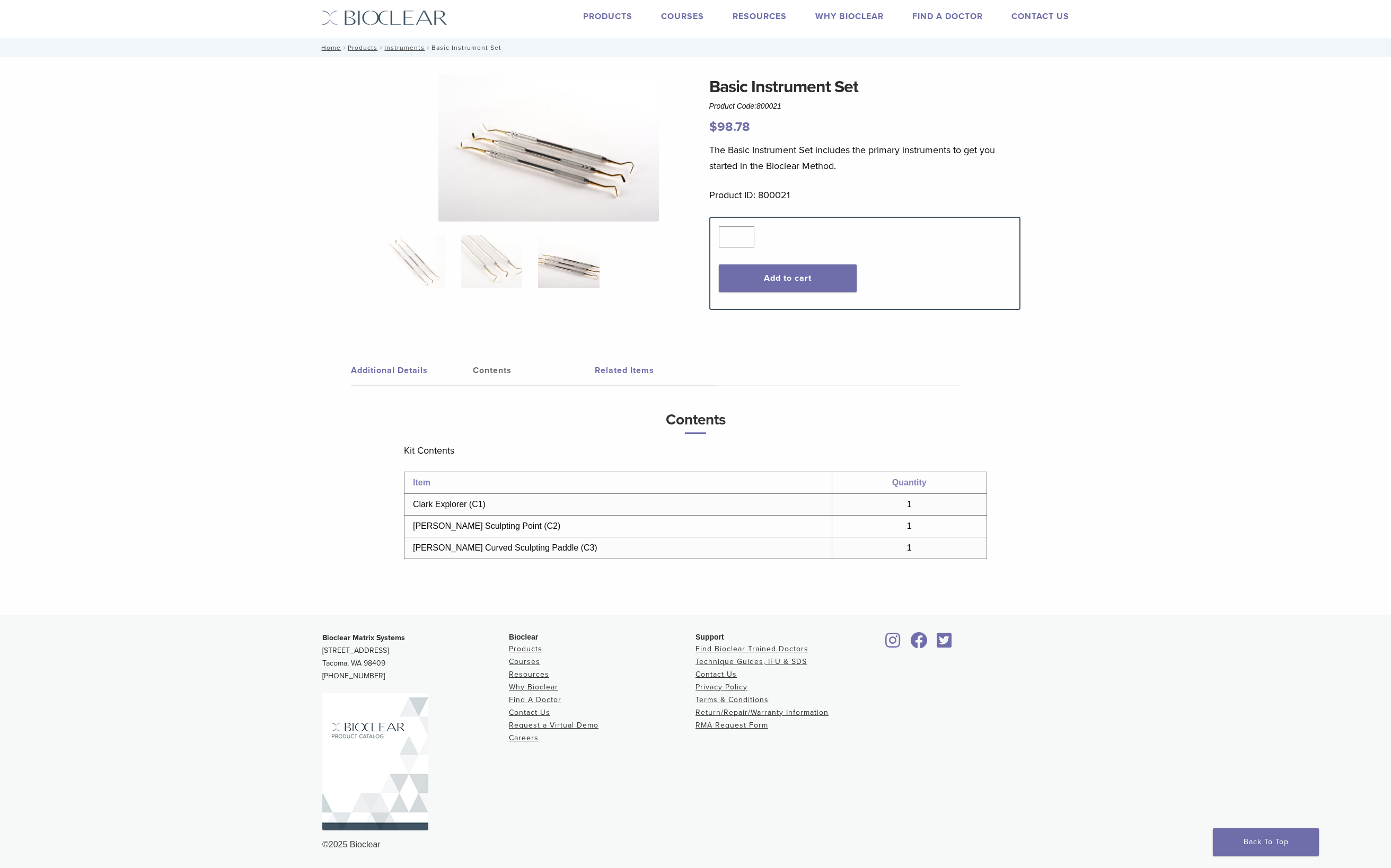
scroll to position [68, 0]
click at [471, 235] on img at bounding box center [492, 261] width 61 height 53
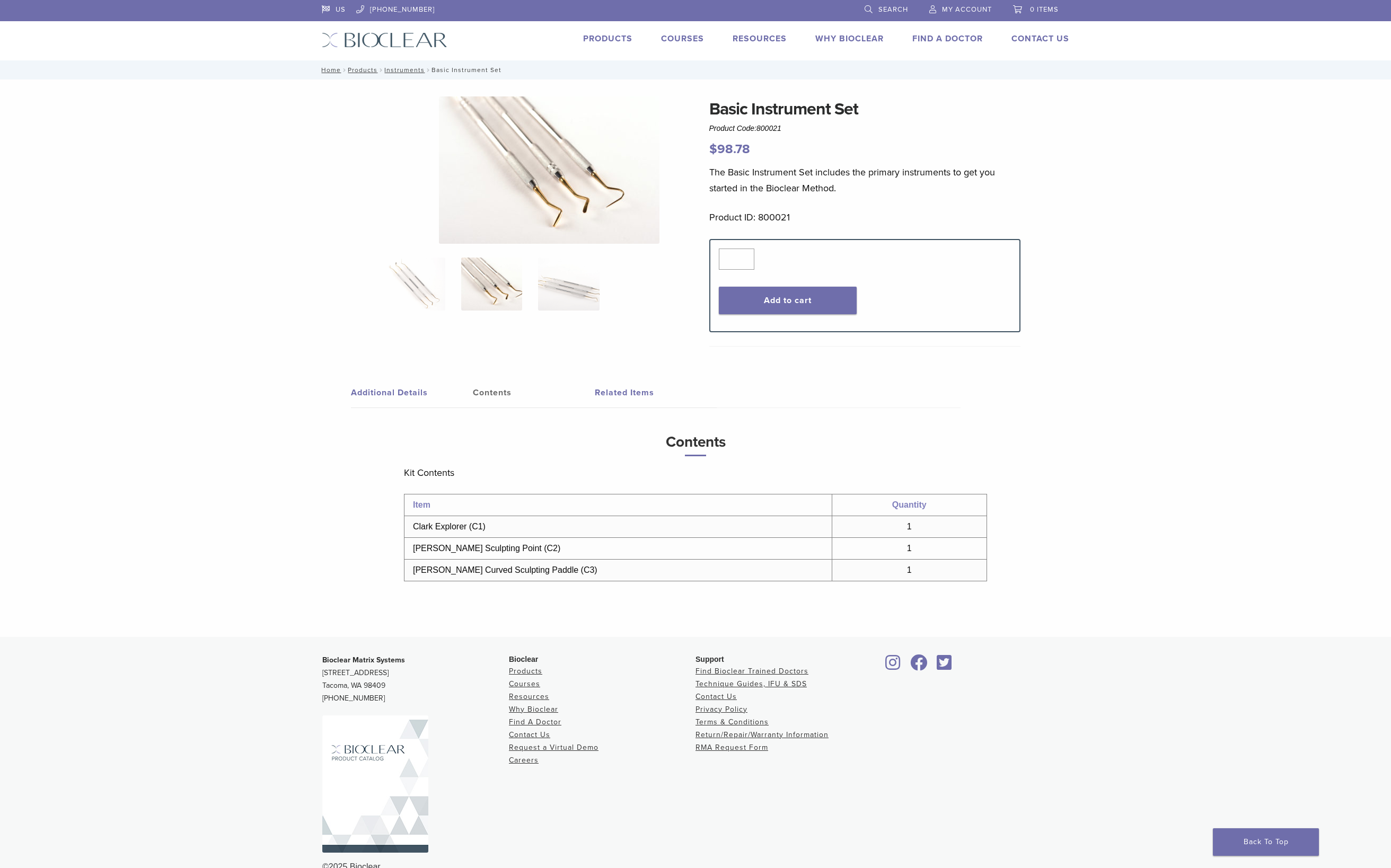
scroll to position [0, 0]
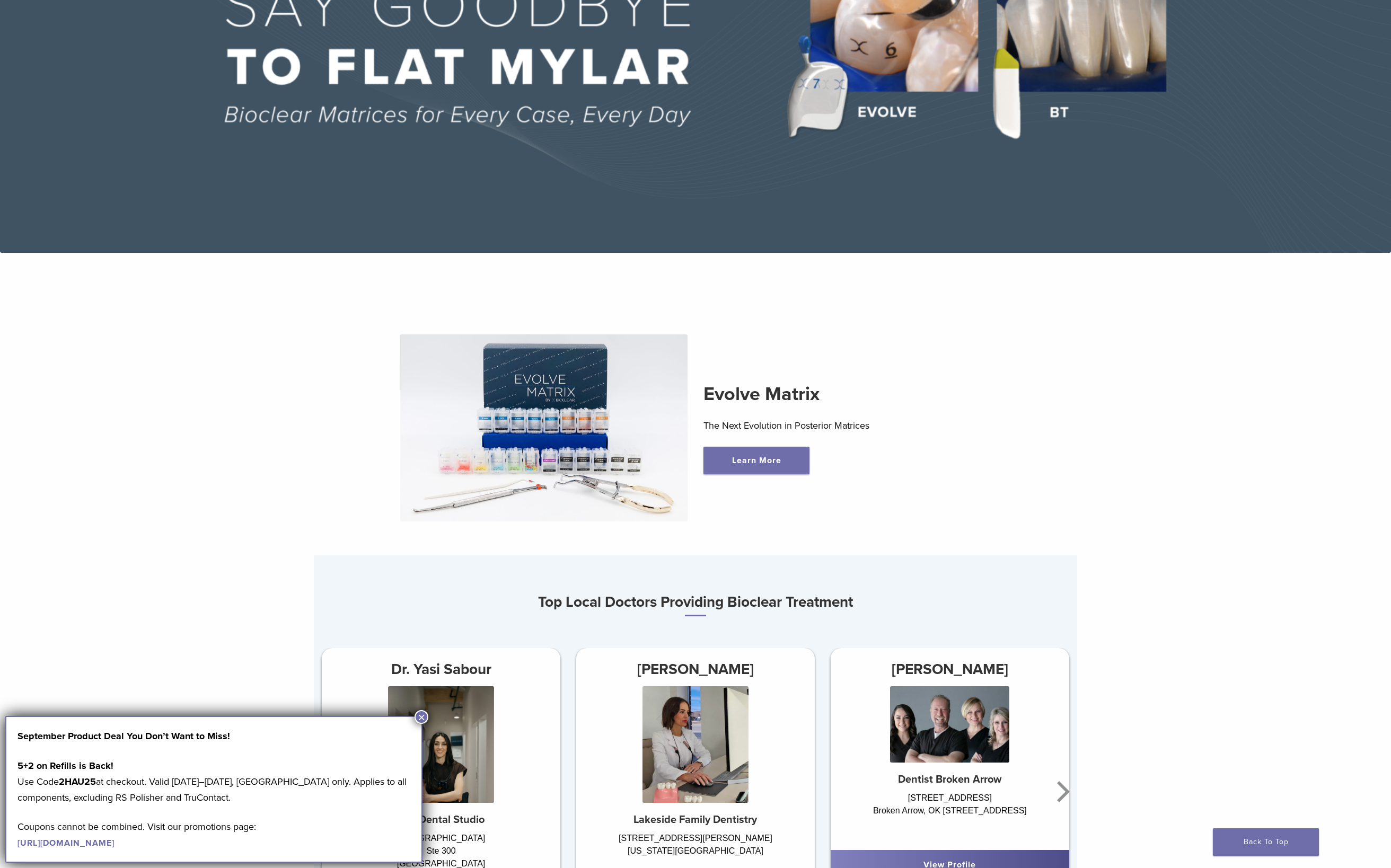
scroll to position [248, 0]
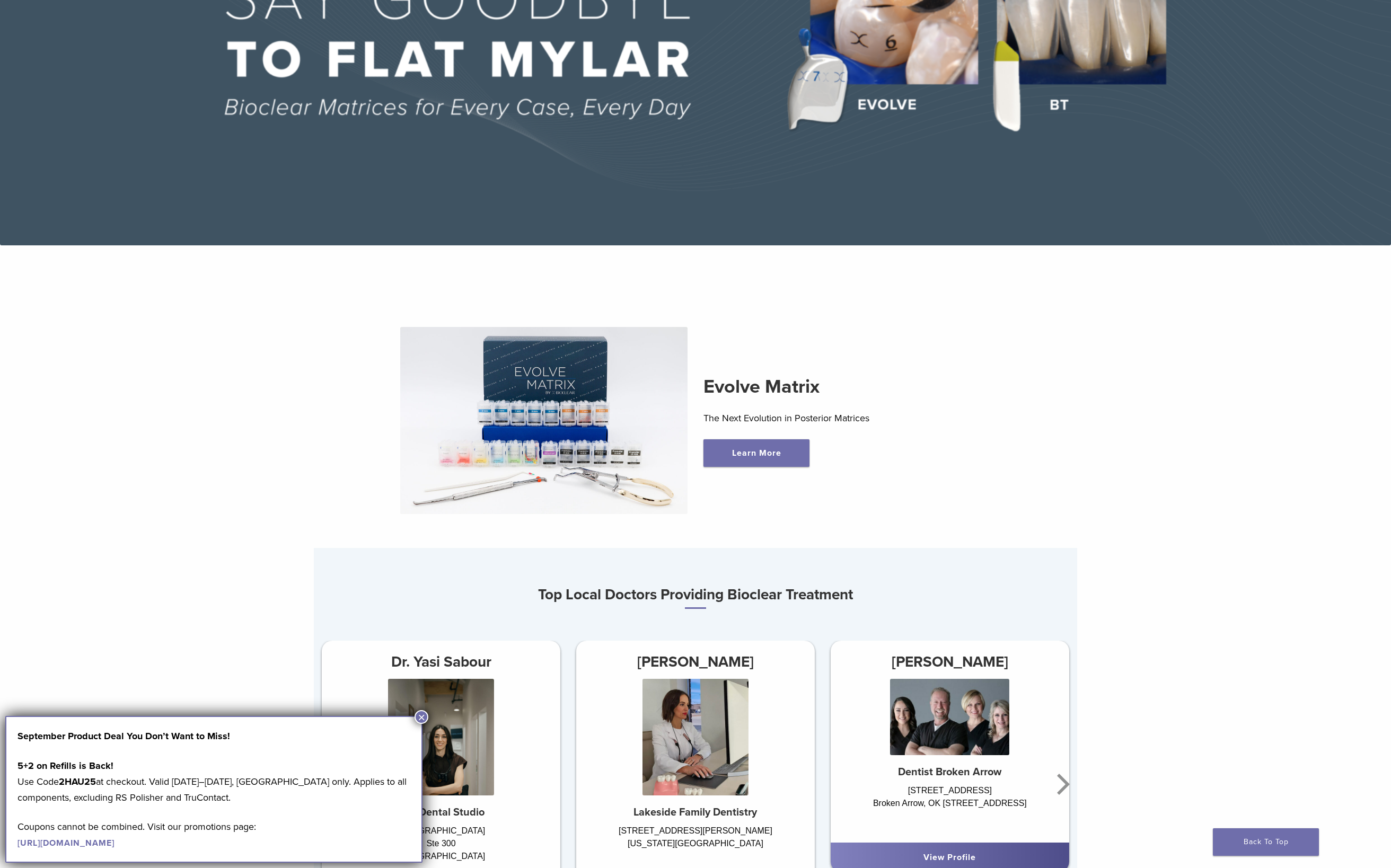
click at [421, 715] on button "×" at bounding box center [421, 717] width 14 height 14
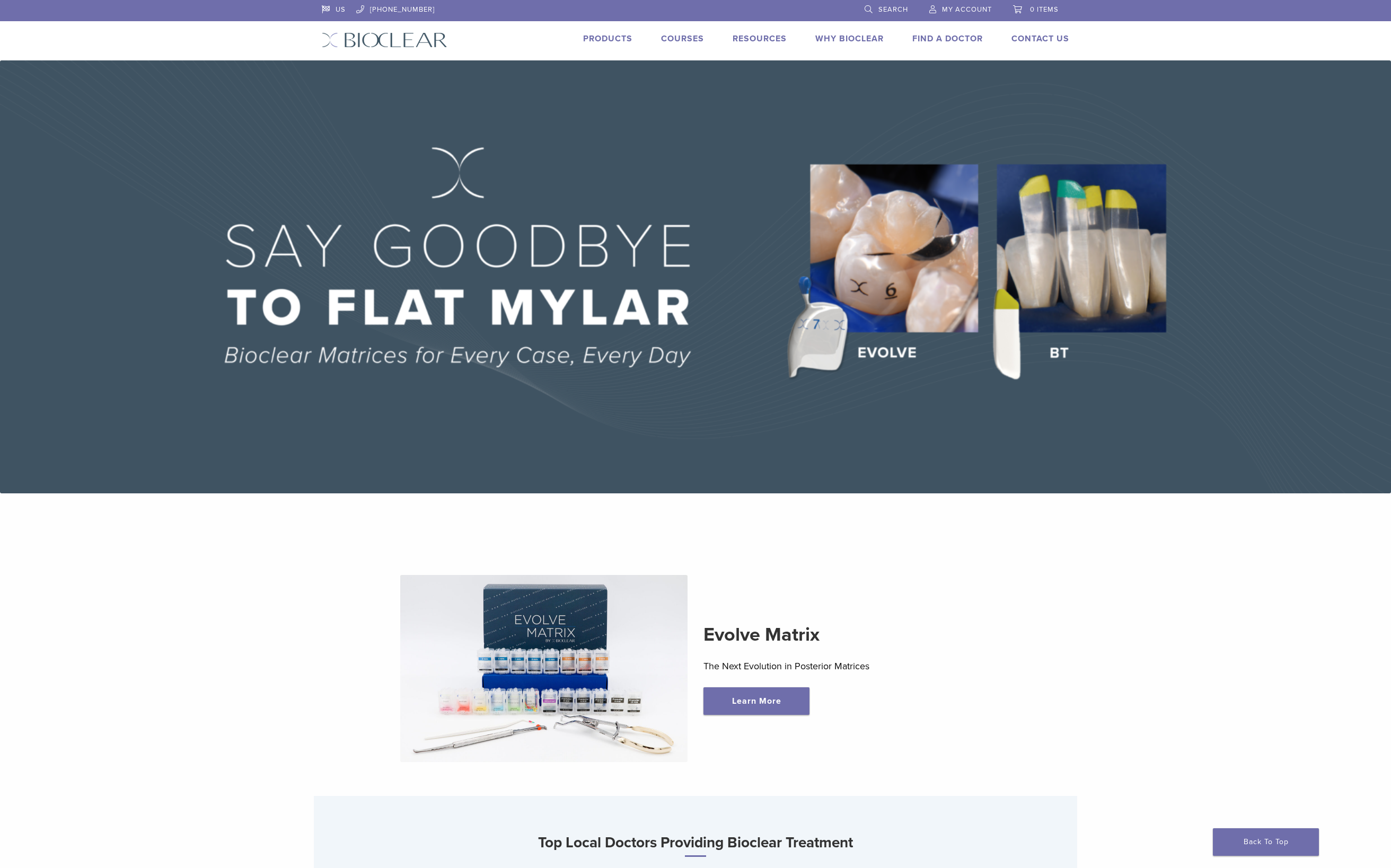
scroll to position [0, 0]
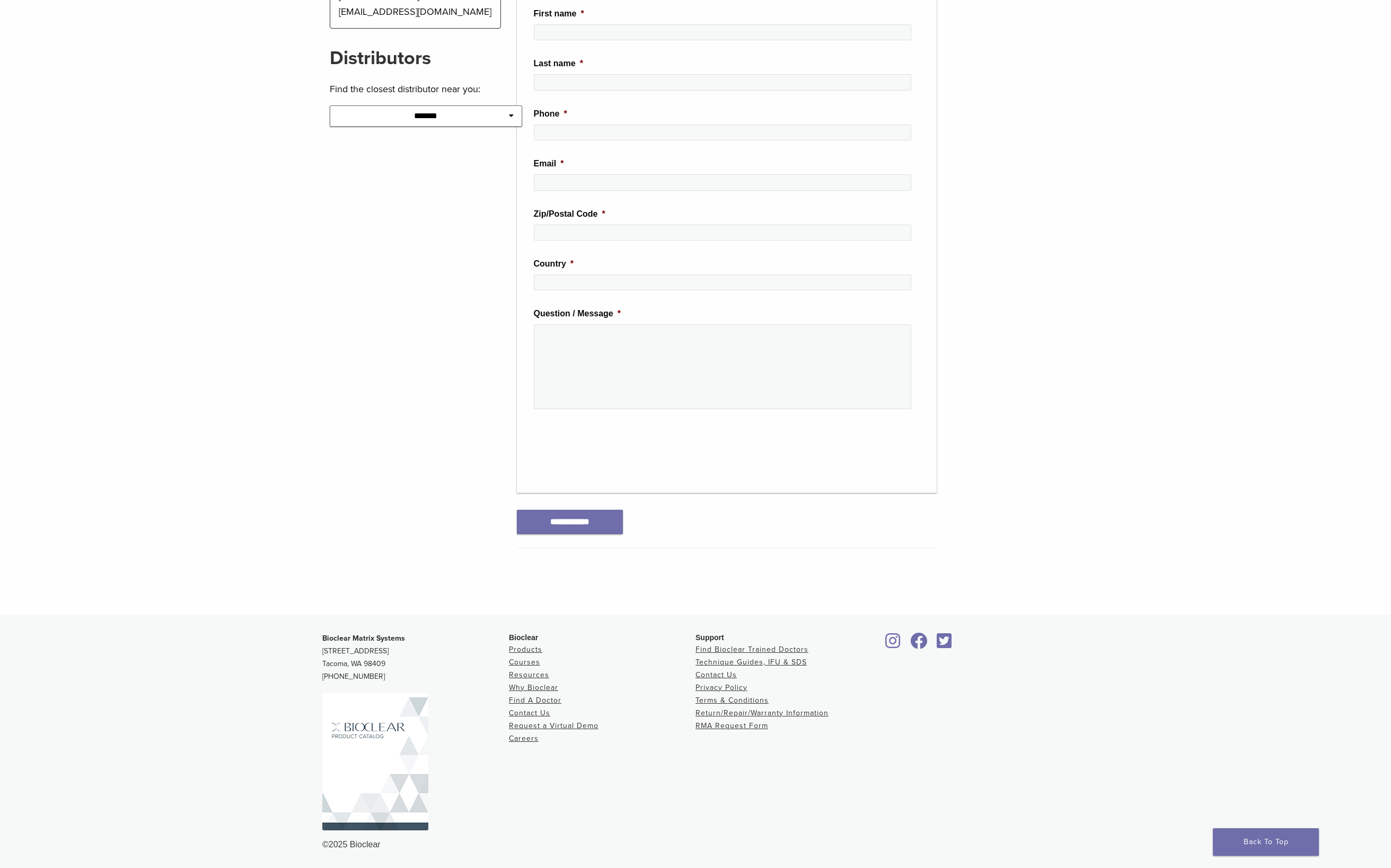
scroll to position [263, 0]
click at [734, 678] on link "Contact Us" at bounding box center [716, 674] width 41 height 9
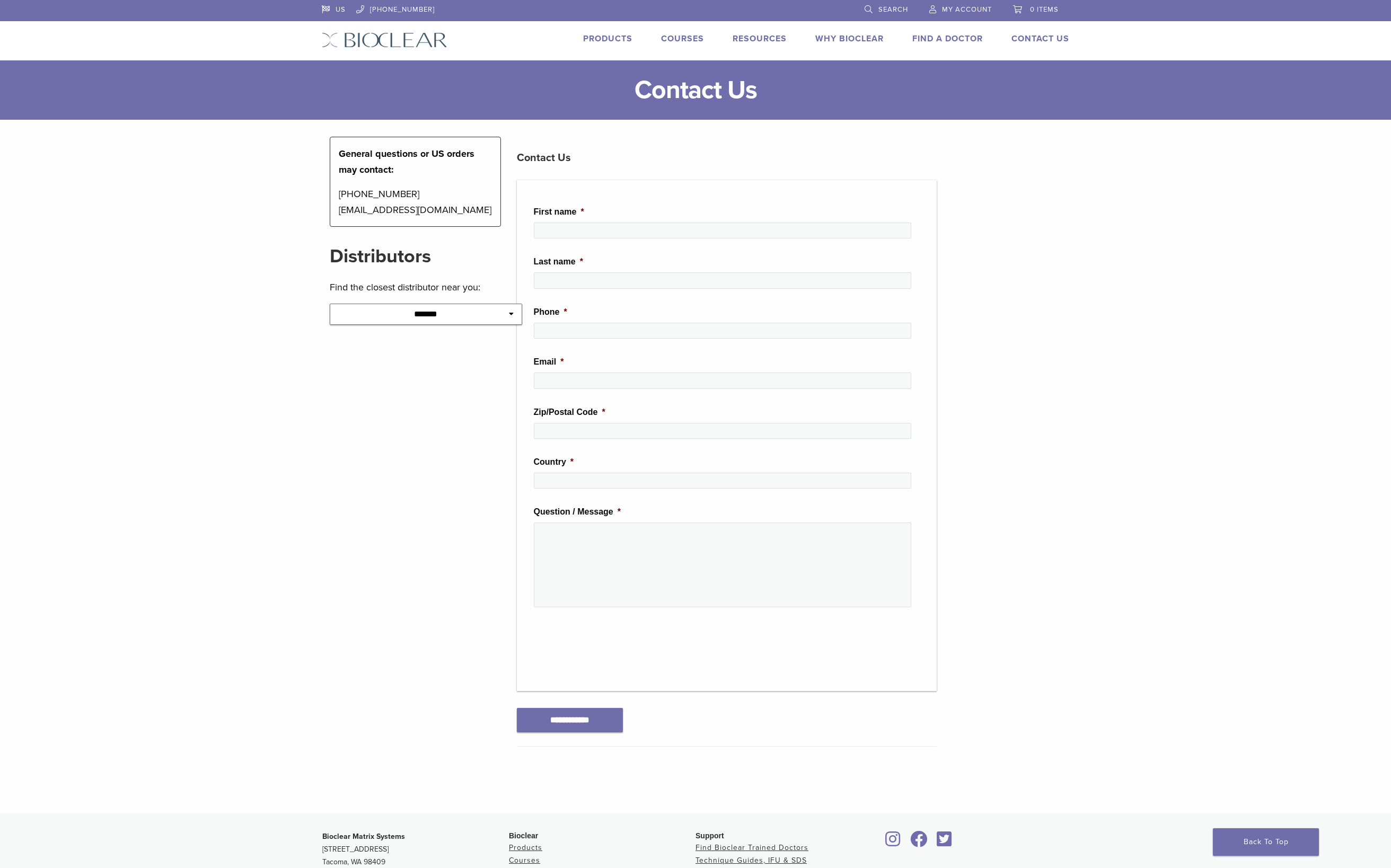
click at [728, 341] on li "Phone *" at bounding box center [727, 326] width 386 height 41
